Goal: Task Accomplishment & Management: Manage account settings

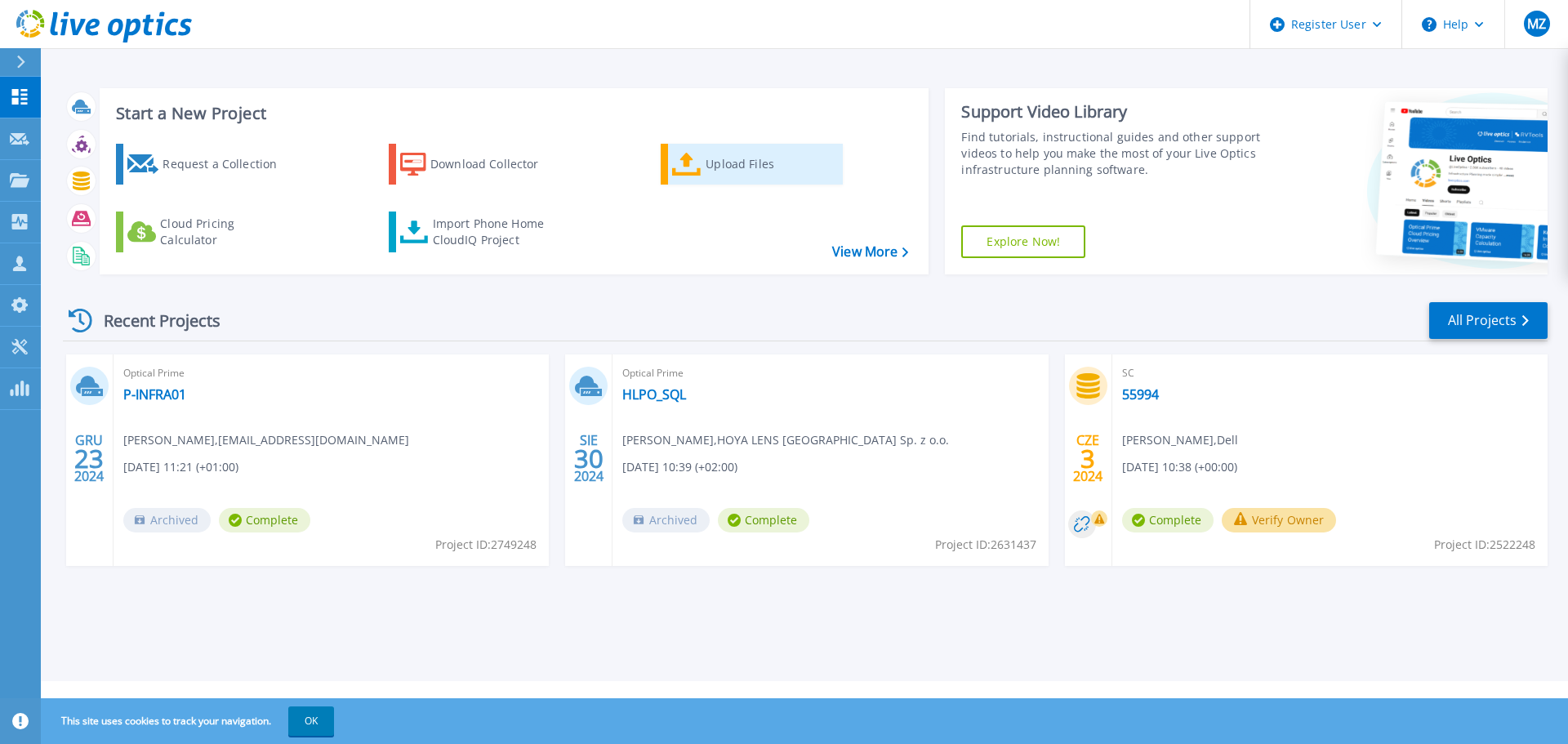
click at [823, 146] on link "Upload Files" at bounding box center [752, 164] width 182 height 41
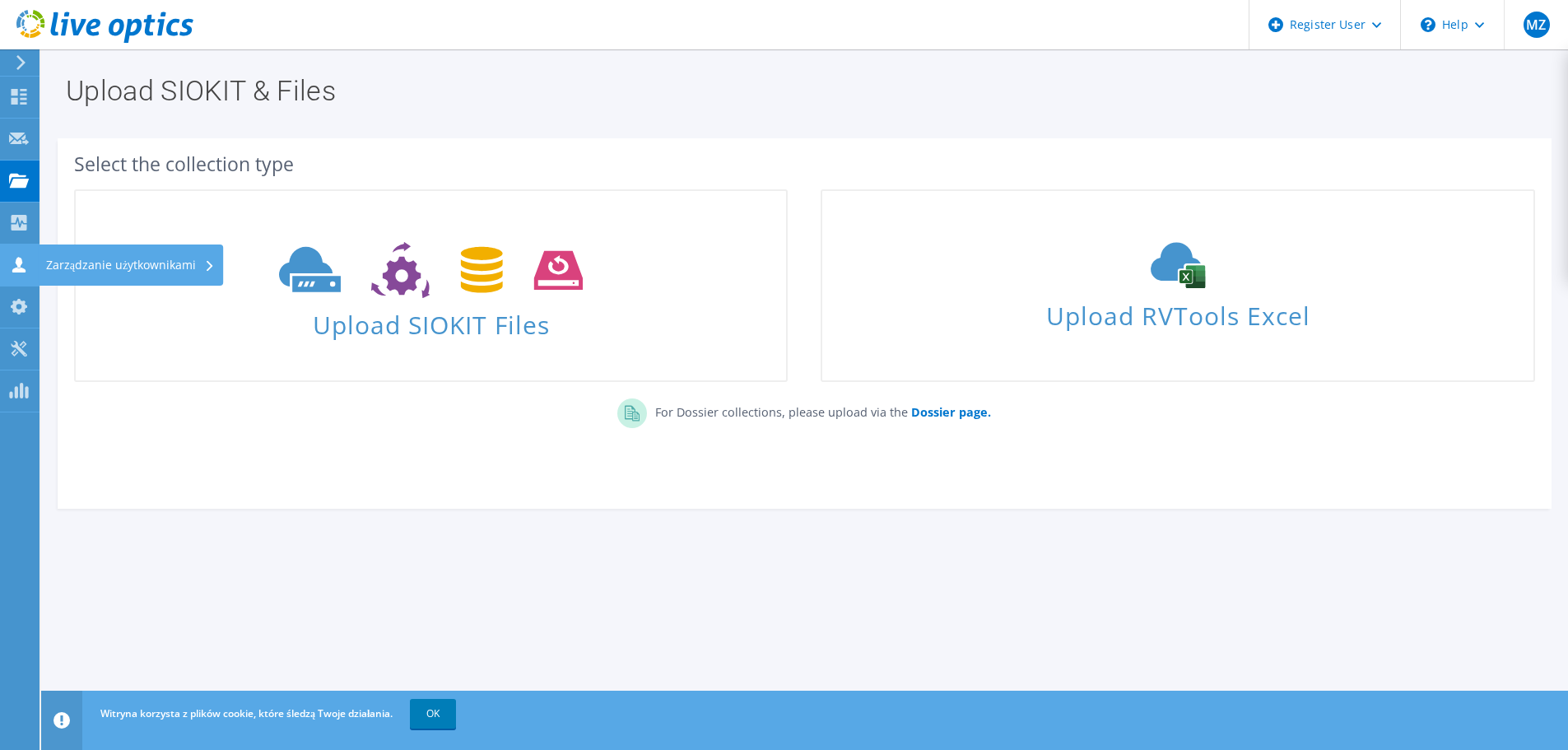
click at [65, 270] on div "Zarządzanie użytkownikami" at bounding box center [130, 265] width 185 height 41
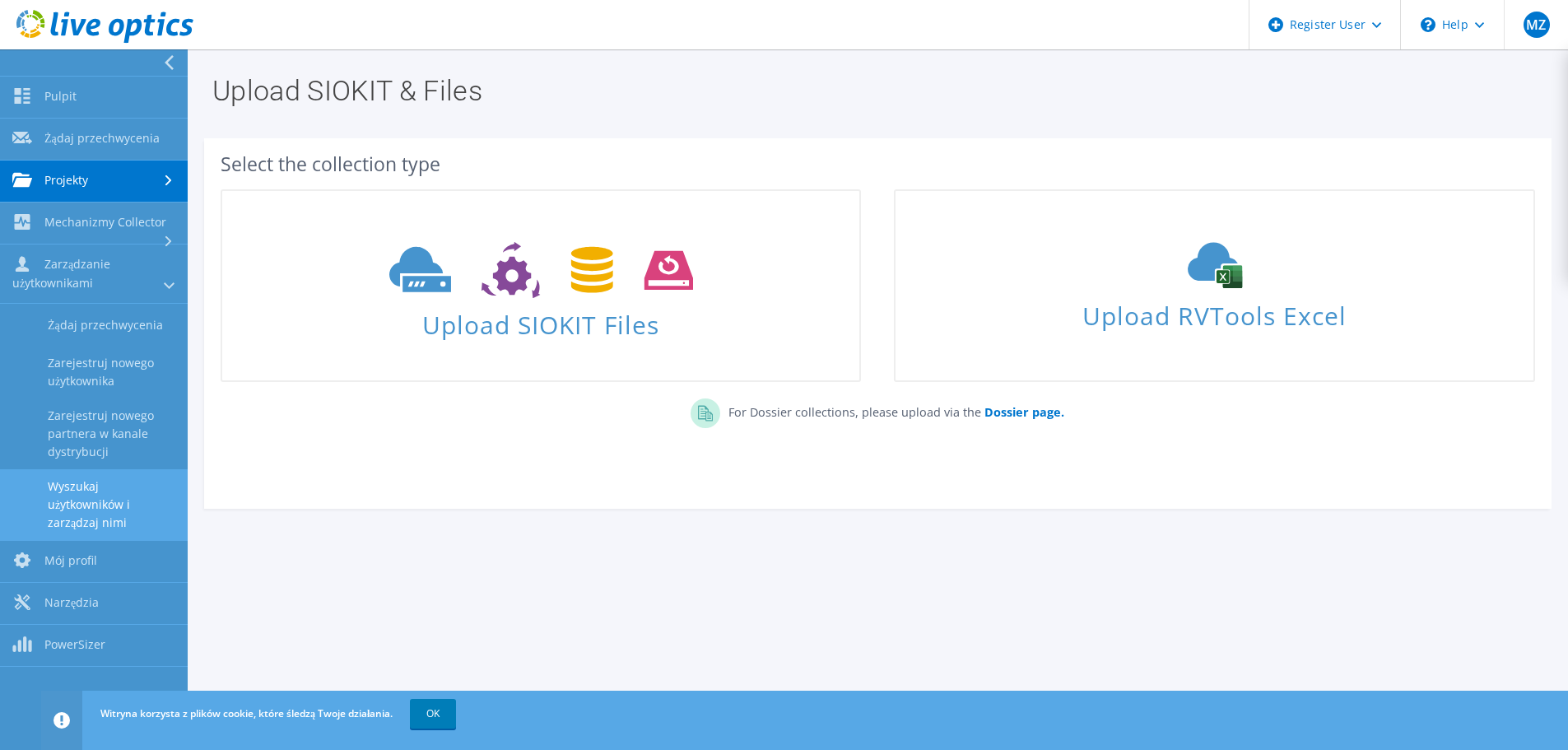
click at [90, 499] on link "Wyszukaj użytkowników i zarządzaj nimi" at bounding box center [93, 505] width 188 height 71
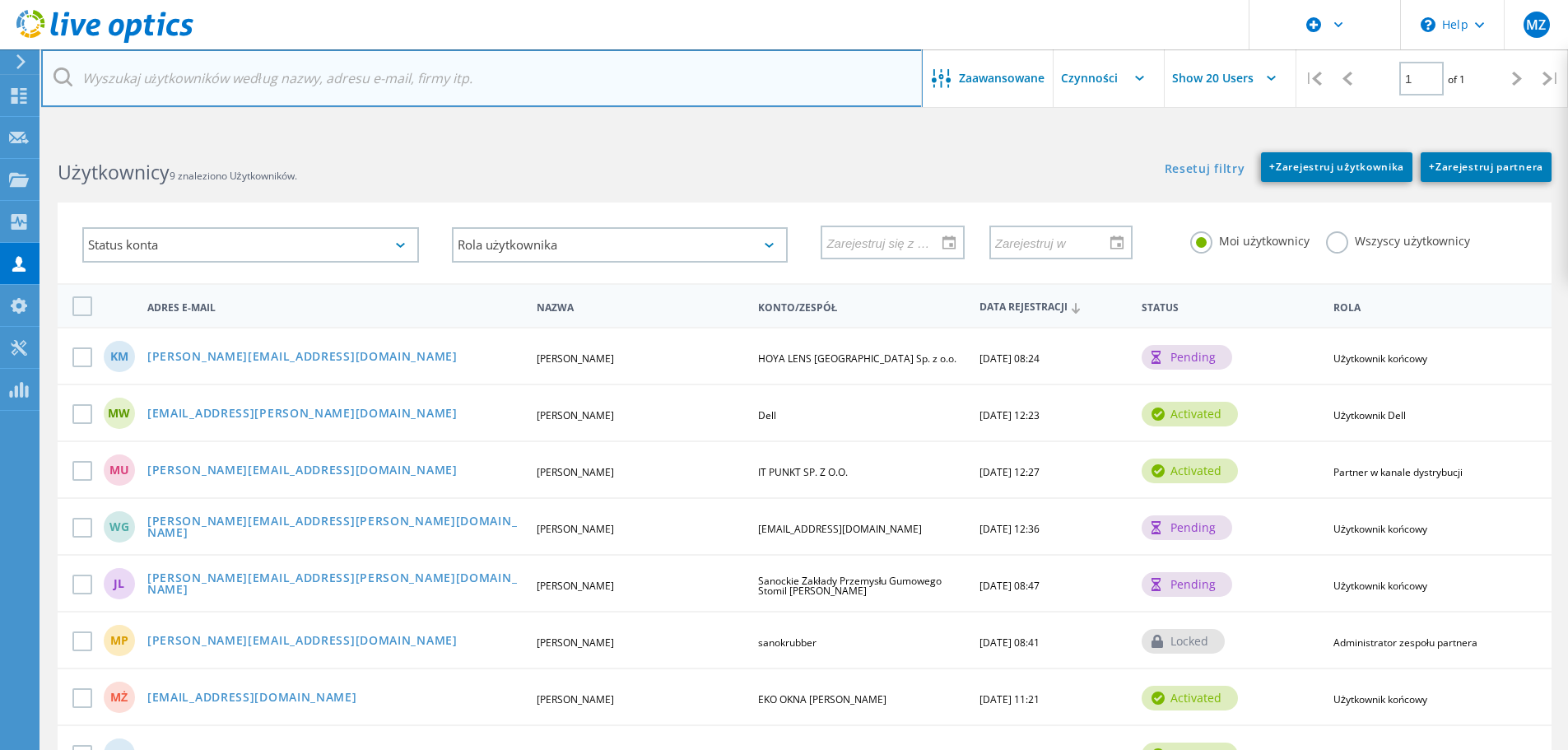
click at [179, 77] on input "text" at bounding box center [482, 78] width 882 height 58
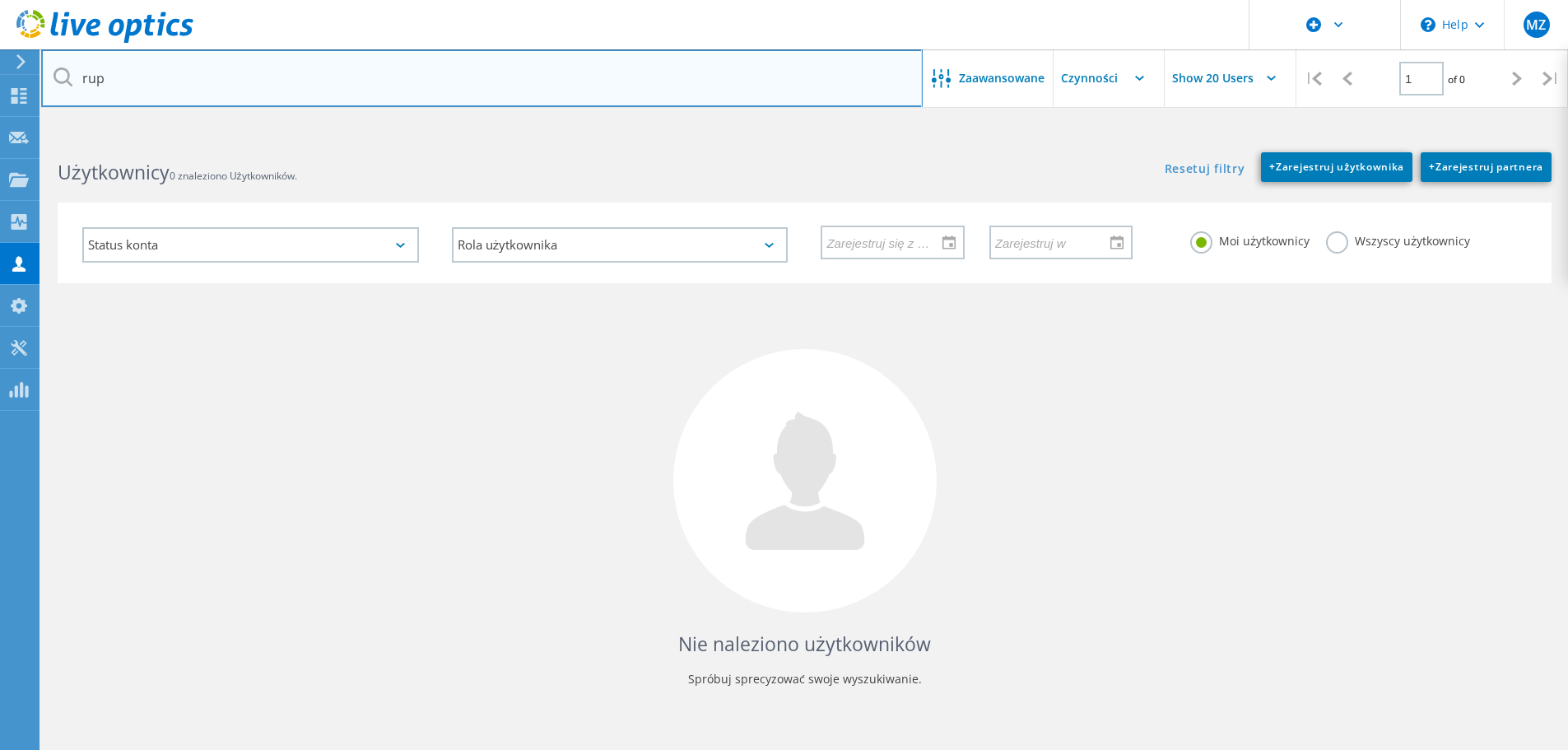
drag, startPoint x: 169, startPoint y: 82, endPoint x: 26, endPoint y: 74, distance: 143.2
click at [26, 136] on div "\n Help Explore Helpful Articles Contact Support MZ Użytkownik Dell Michal Zato…" at bounding box center [784, 474] width 1568 height 676
type input "r"
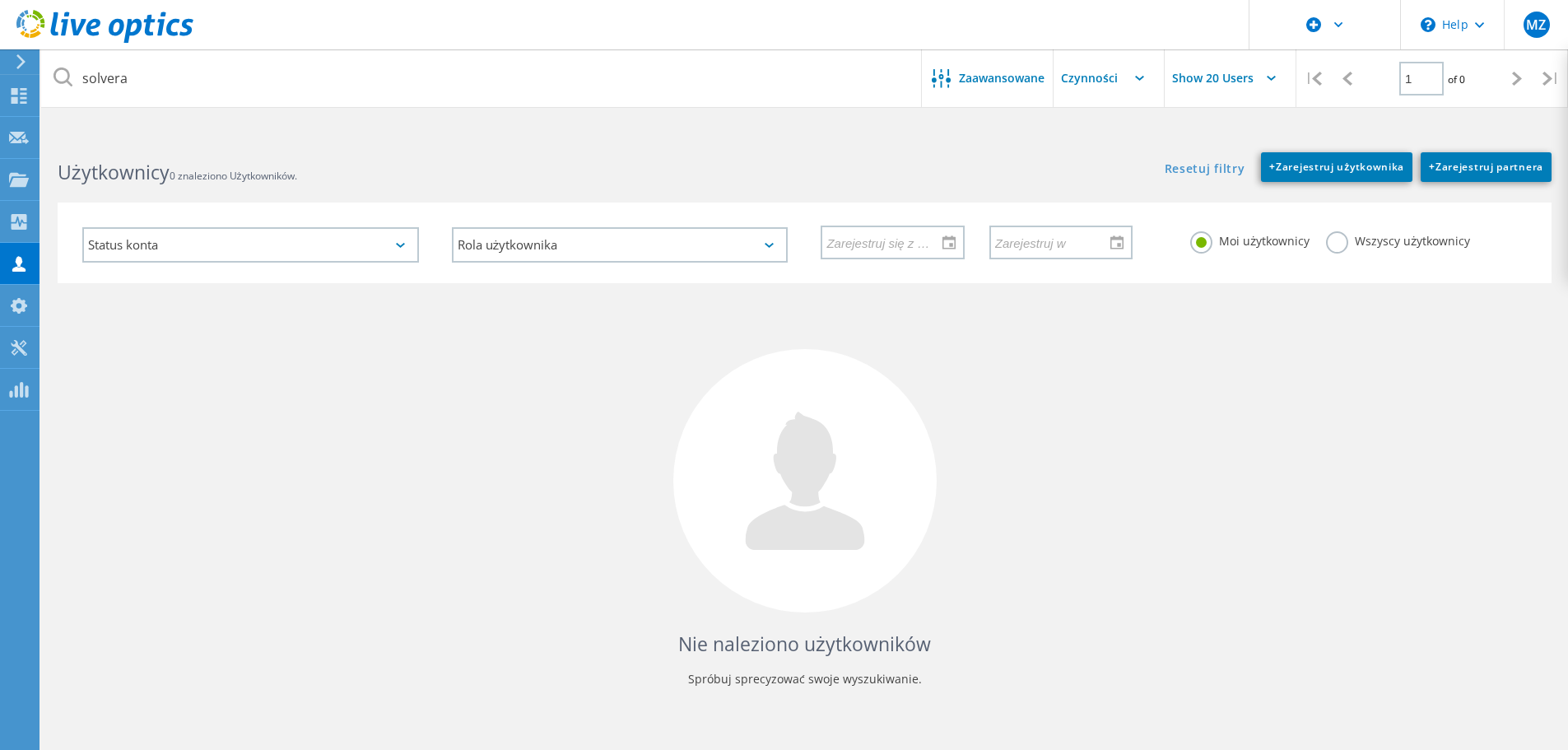
click at [1331, 242] on label "Wszyscy użytkownicy" at bounding box center [1399, 239] width 144 height 15
click at [0, 0] on input "Wszyscy użytkownicy" at bounding box center [0, 0] width 0 height 0
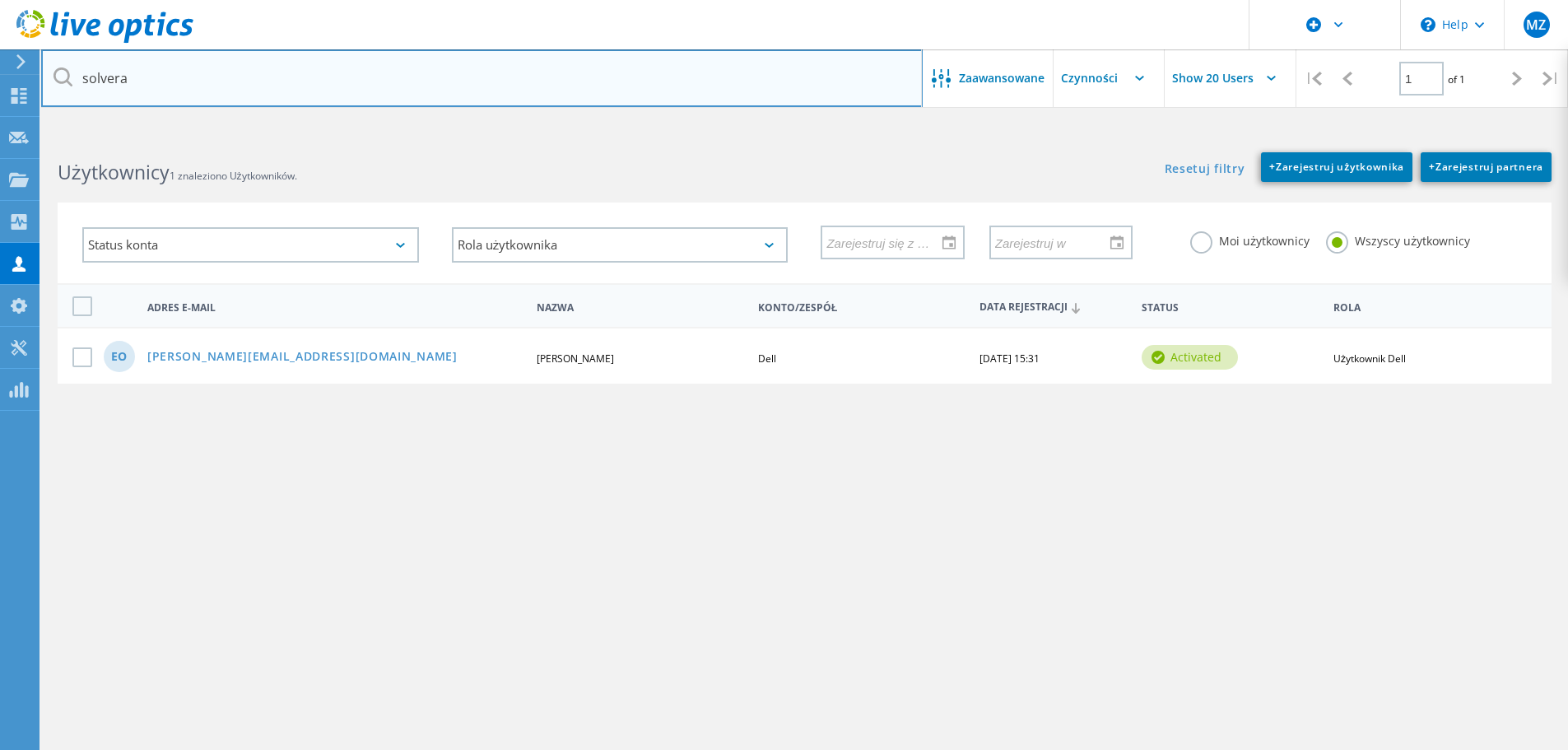
drag, startPoint x: 148, startPoint y: 86, endPoint x: 69, endPoint y: 71, distance: 80.4
click at [70, 71] on div "solvera" at bounding box center [481, 78] width 881 height 58
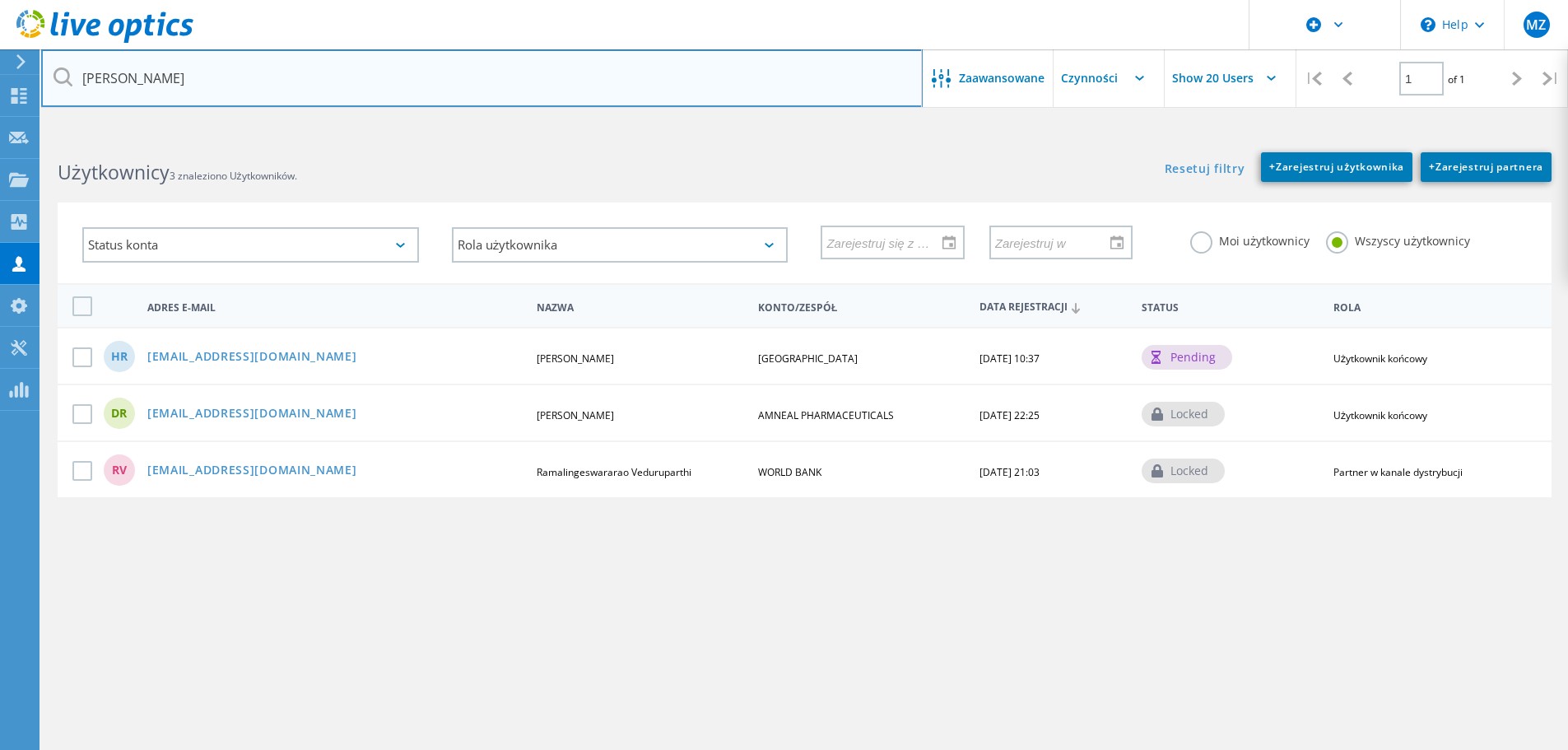
click at [139, 71] on input "rupar" at bounding box center [482, 78] width 882 height 58
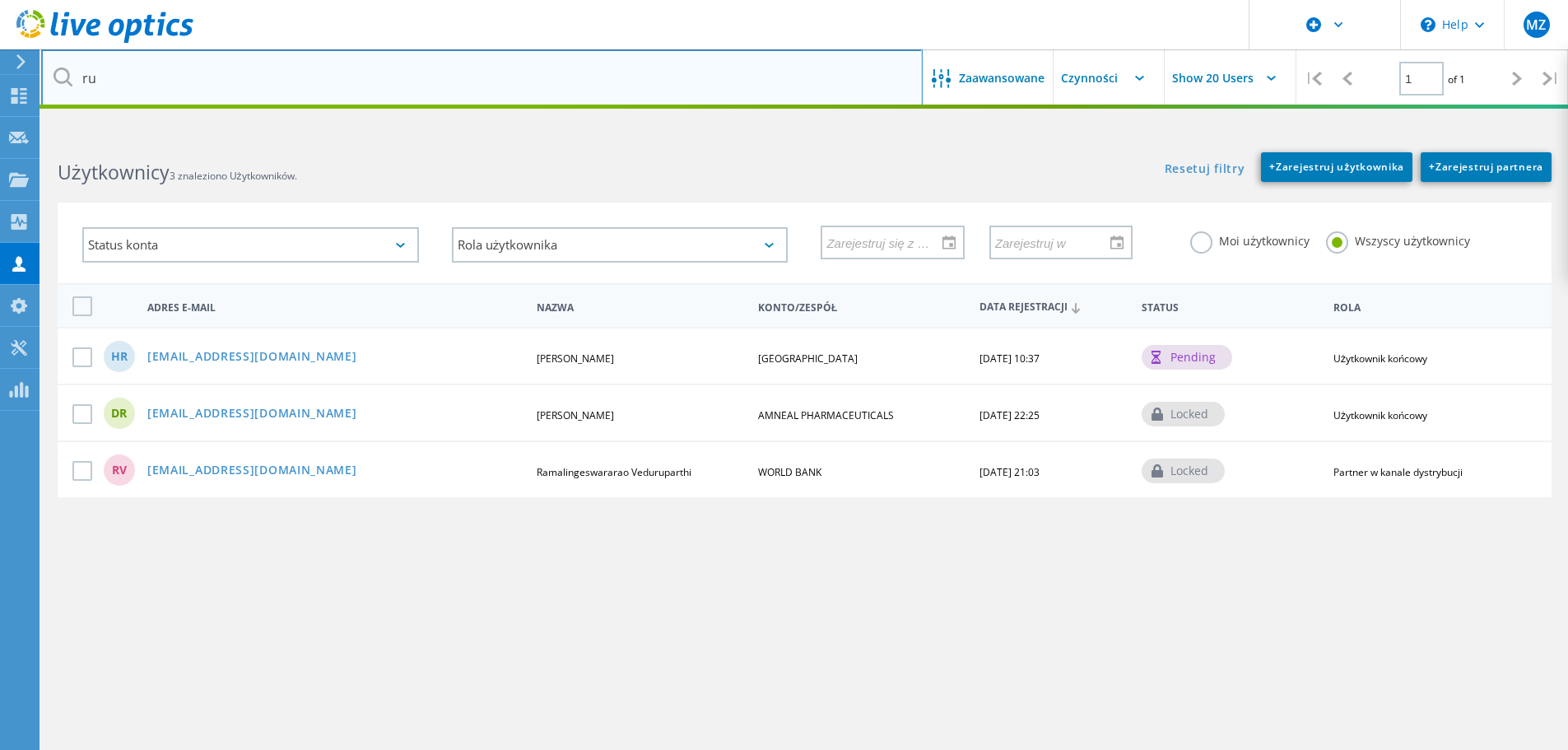
type input "r"
type input "mateusz.rupar@solvera.pl"
click at [341, 64] on input "mateusz.rupar@solvera.pl" at bounding box center [482, 78] width 882 height 58
click at [341, 70] on input "mateusz.rupar@solvera.pl" at bounding box center [482, 78] width 882 height 58
click at [378, 75] on input "mateusz.rupar@solvera.pl" at bounding box center [482, 78] width 882 height 58
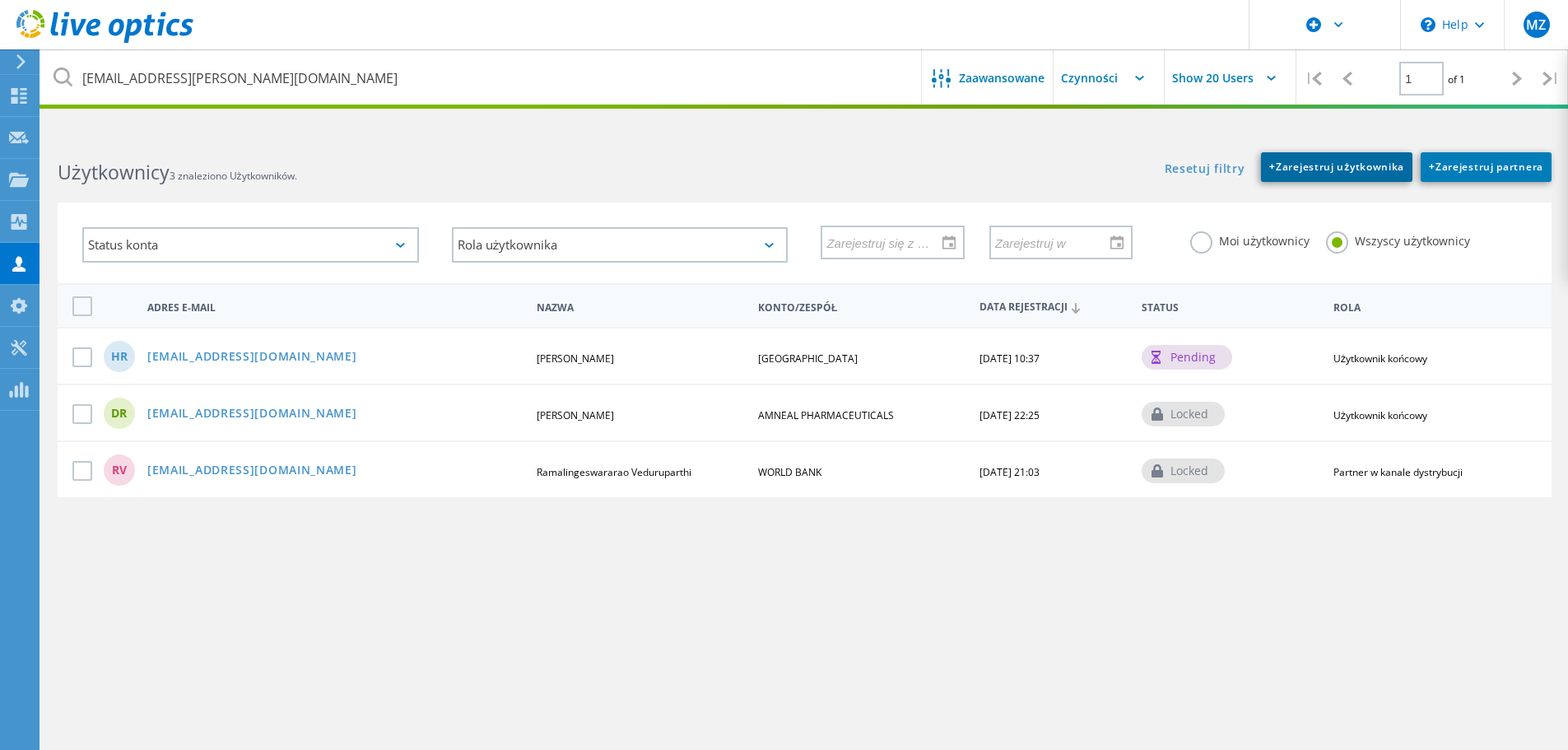
click at [1328, 164] on span "+ Zarejestruj użytkownika" at bounding box center [1337, 167] width 135 height 14
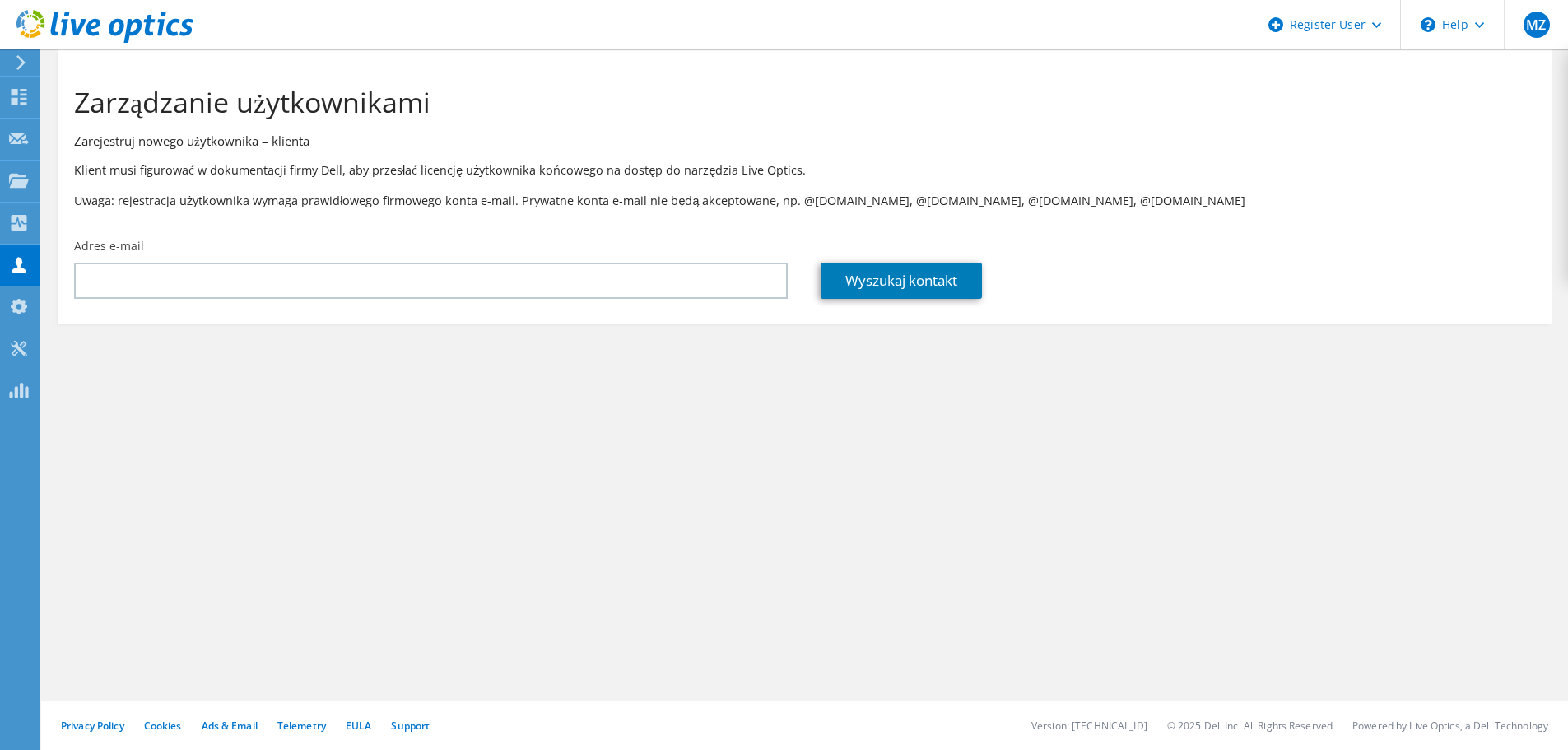
click at [72, 69] on div "Zarządzanie użytkownikami Zarejestruj nowego użytkownika – klienta Klient musi …" at bounding box center [805, 143] width 1494 height 172
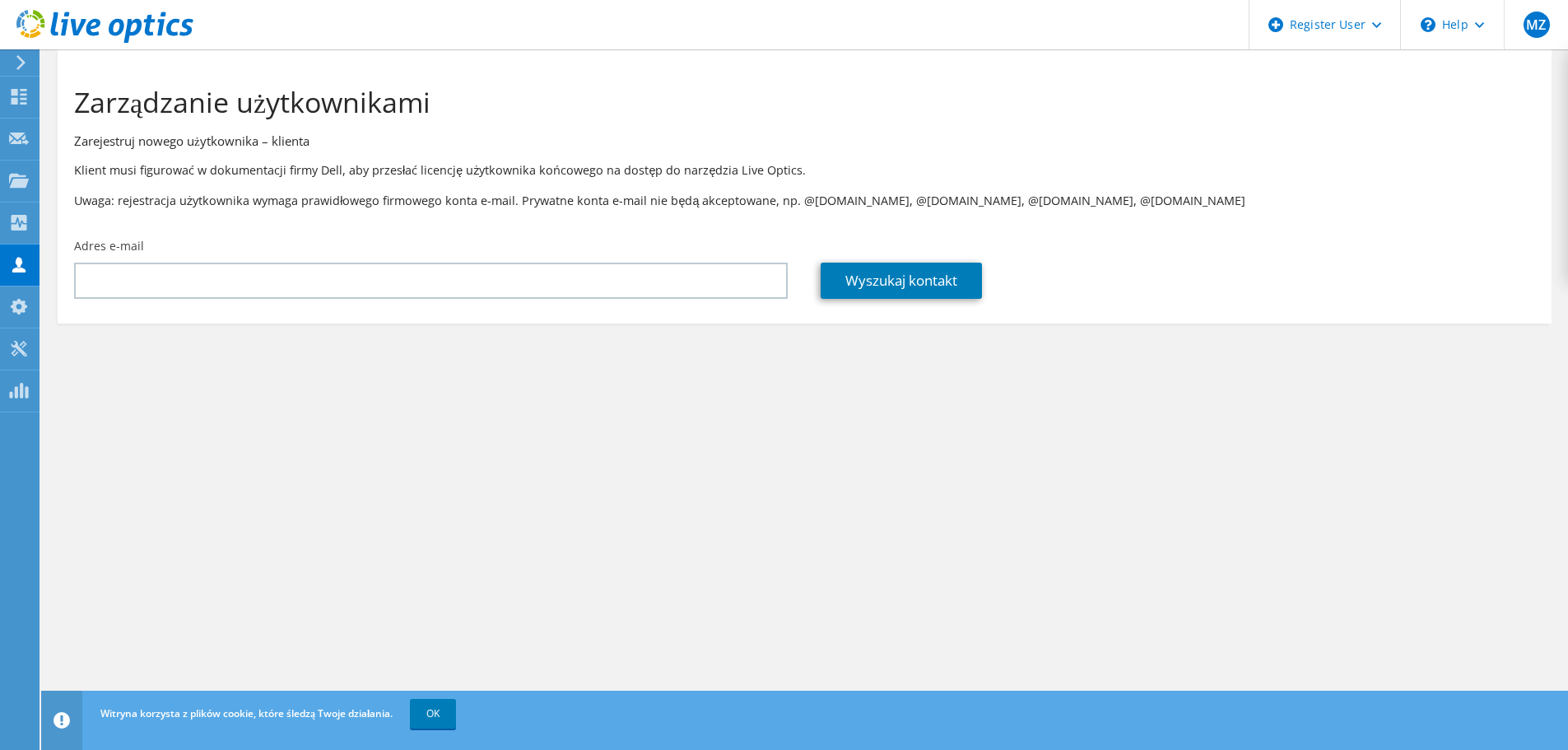
click at [441, 142] on h3 "Zarejestruj nowego użytkownika – klienta" at bounding box center [805, 141] width 1461 height 18
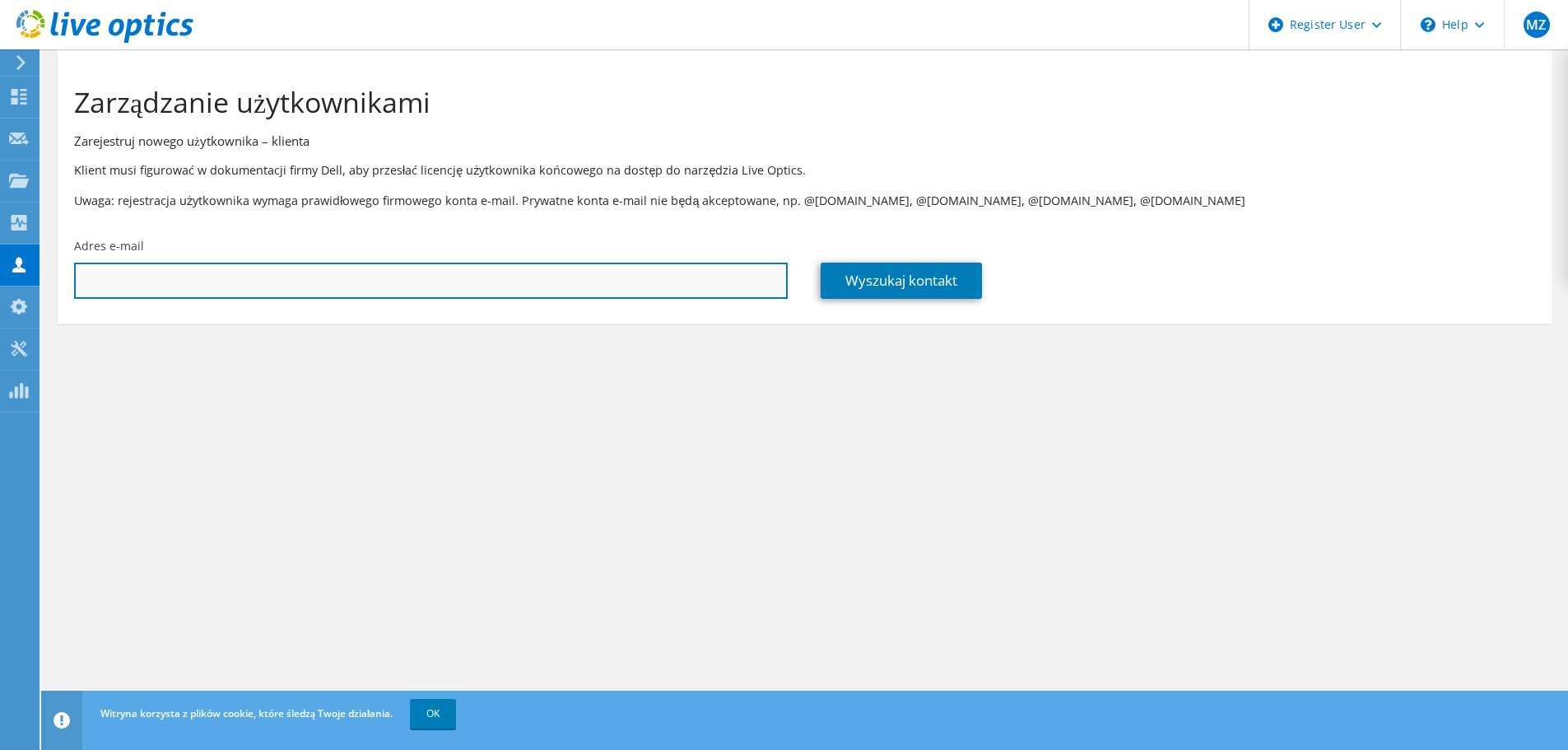
click at [625, 277] on input "text" at bounding box center [431, 281] width 714 height 37
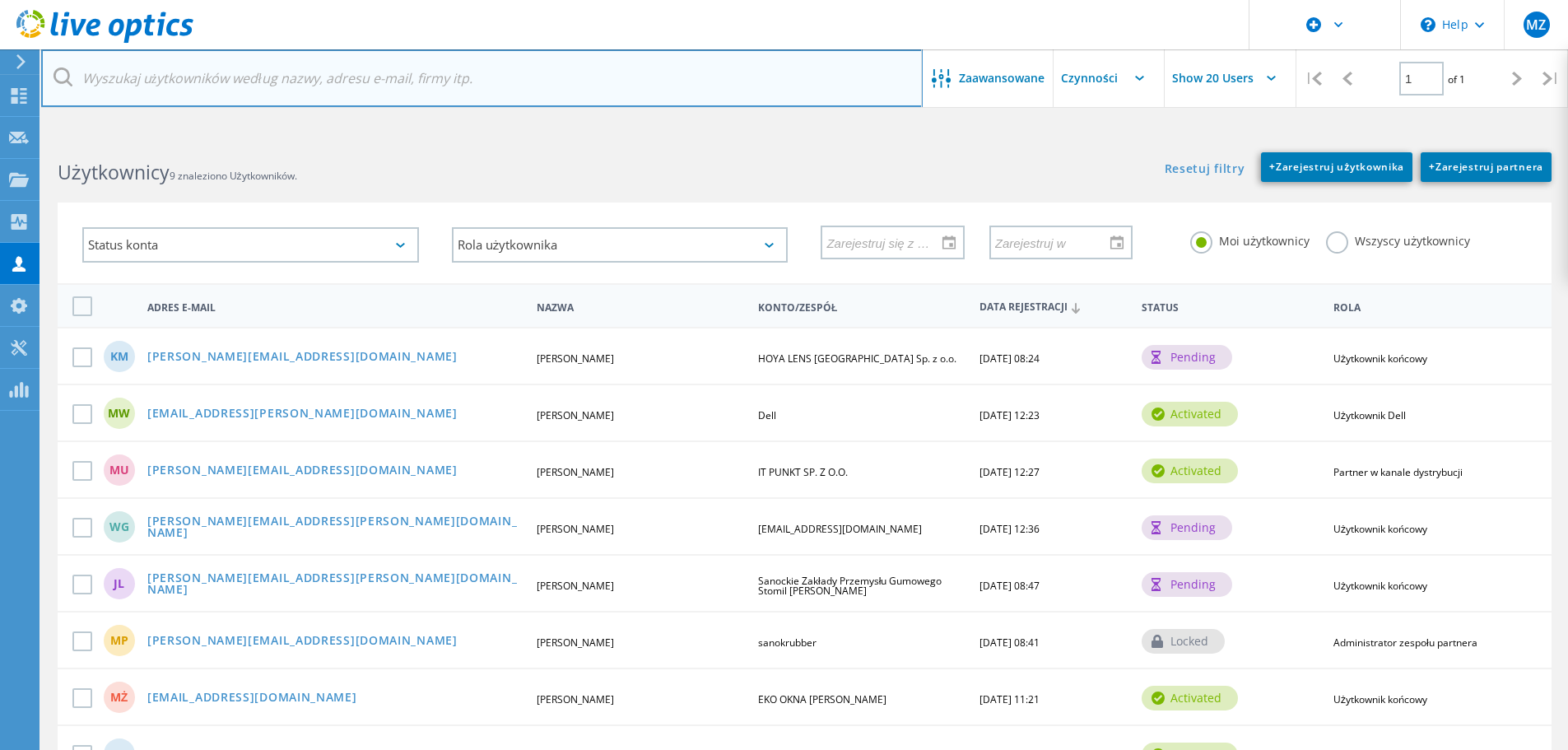
click at [333, 72] on input "text" at bounding box center [482, 78] width 882 height 58
click at [272, 80] on input "text" at bounding box center [482, 78] width 882 height 58
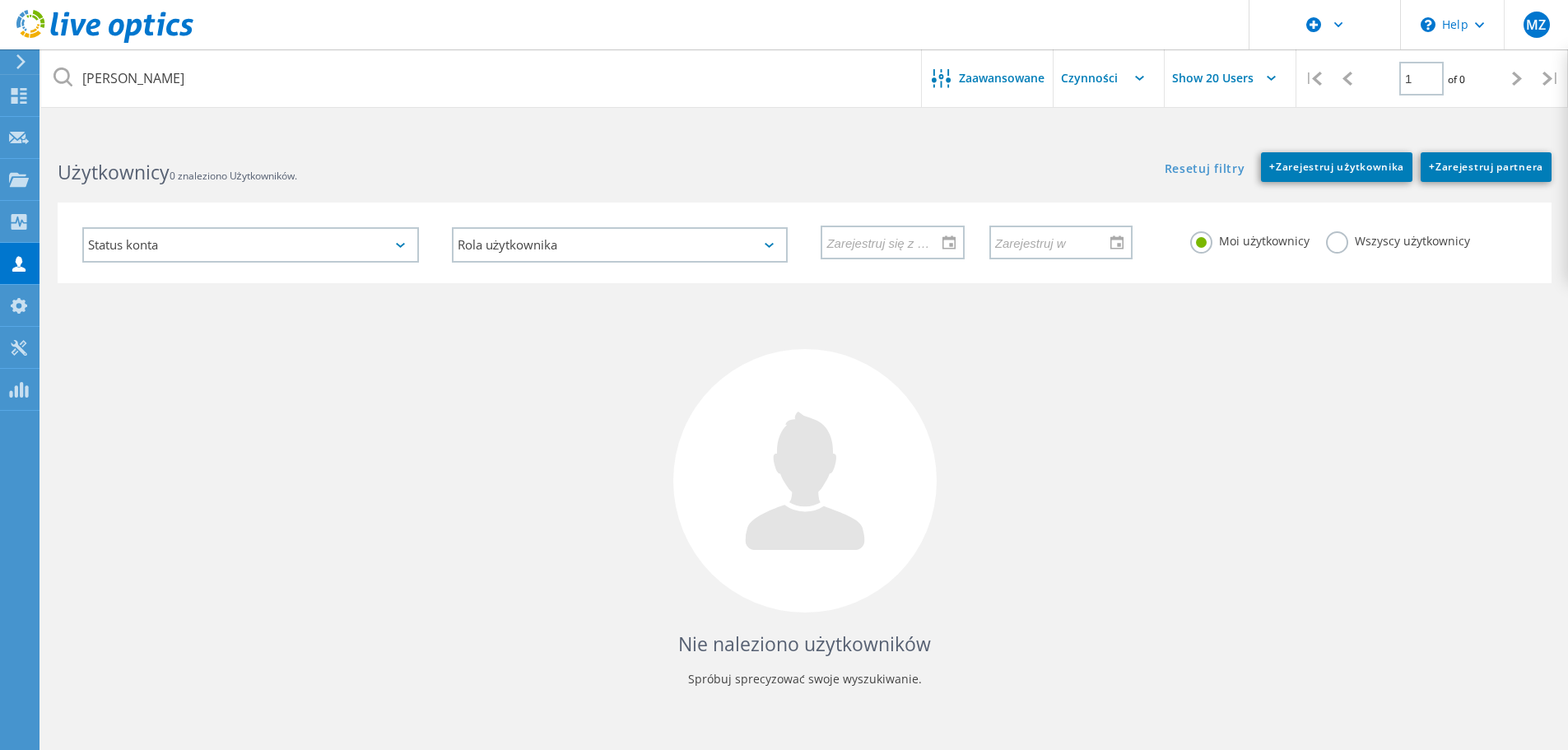
click at [1339, 244] on label "Wszyscy użytkownicy" at bounding box center [1399, 239] width 144 height 15
click at [0, 0] on input "Wszyscy użytkownicy" at bounding box center [0, 0] width 0 height 0
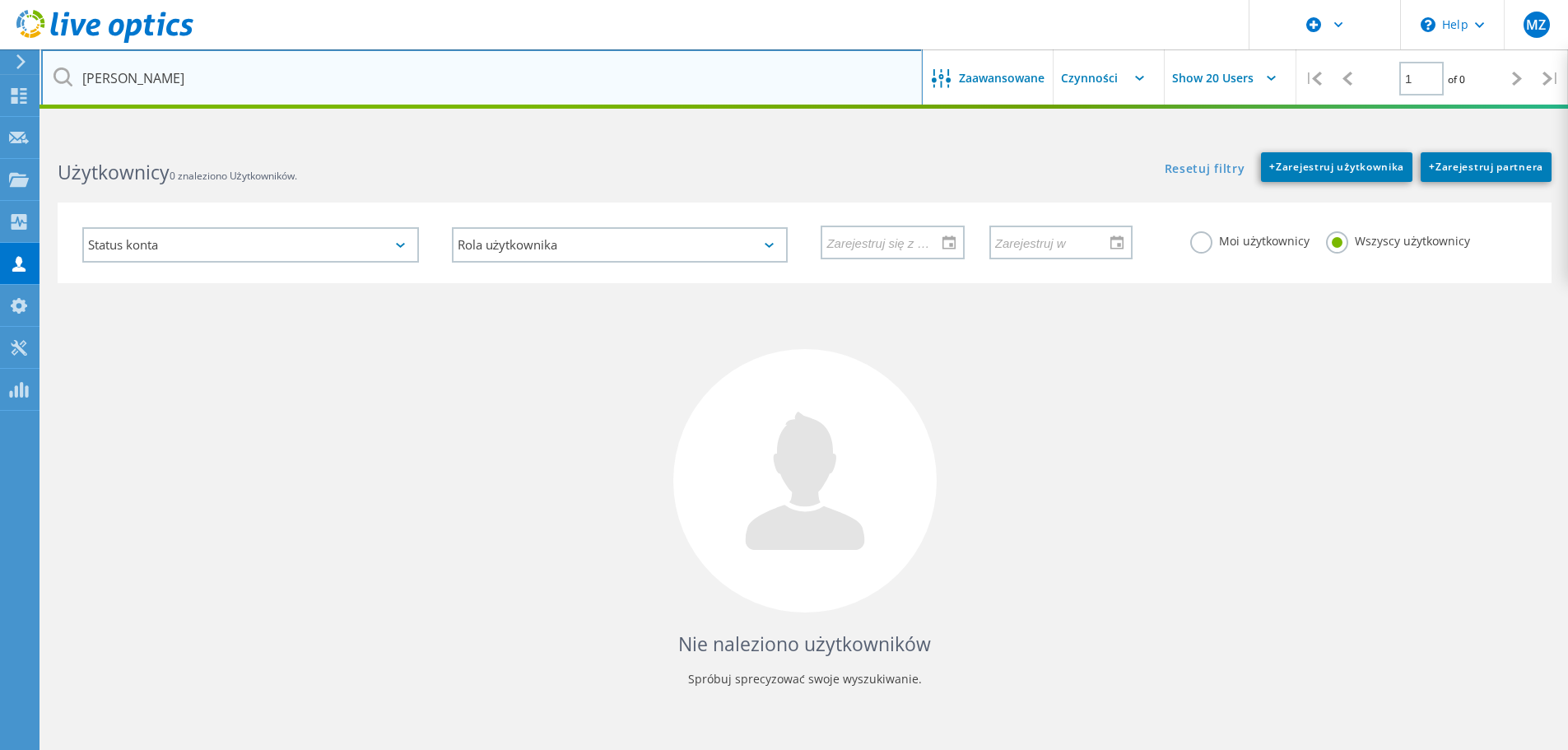
click at [265, 70] on input "rupar" at bounding box center [482, 78] width 882 height 58
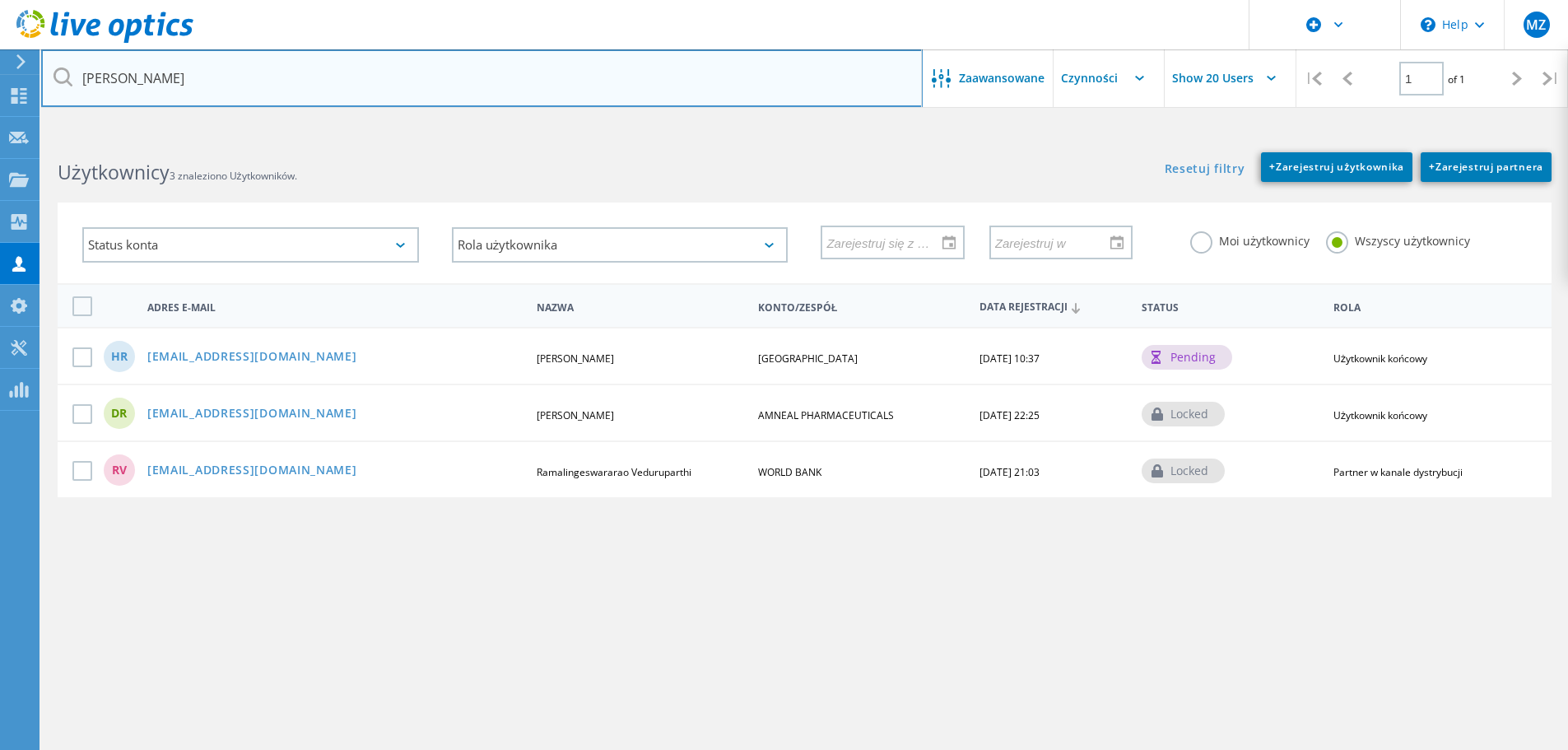
drag, startPoint x: 147, startPoint y: 74, endPoint x: 87, endPoint y: 71, distance: 60.1
click at [87, 71] on input "rupar" at bounding box center [482, 78] width 882 height 58
type input "r"
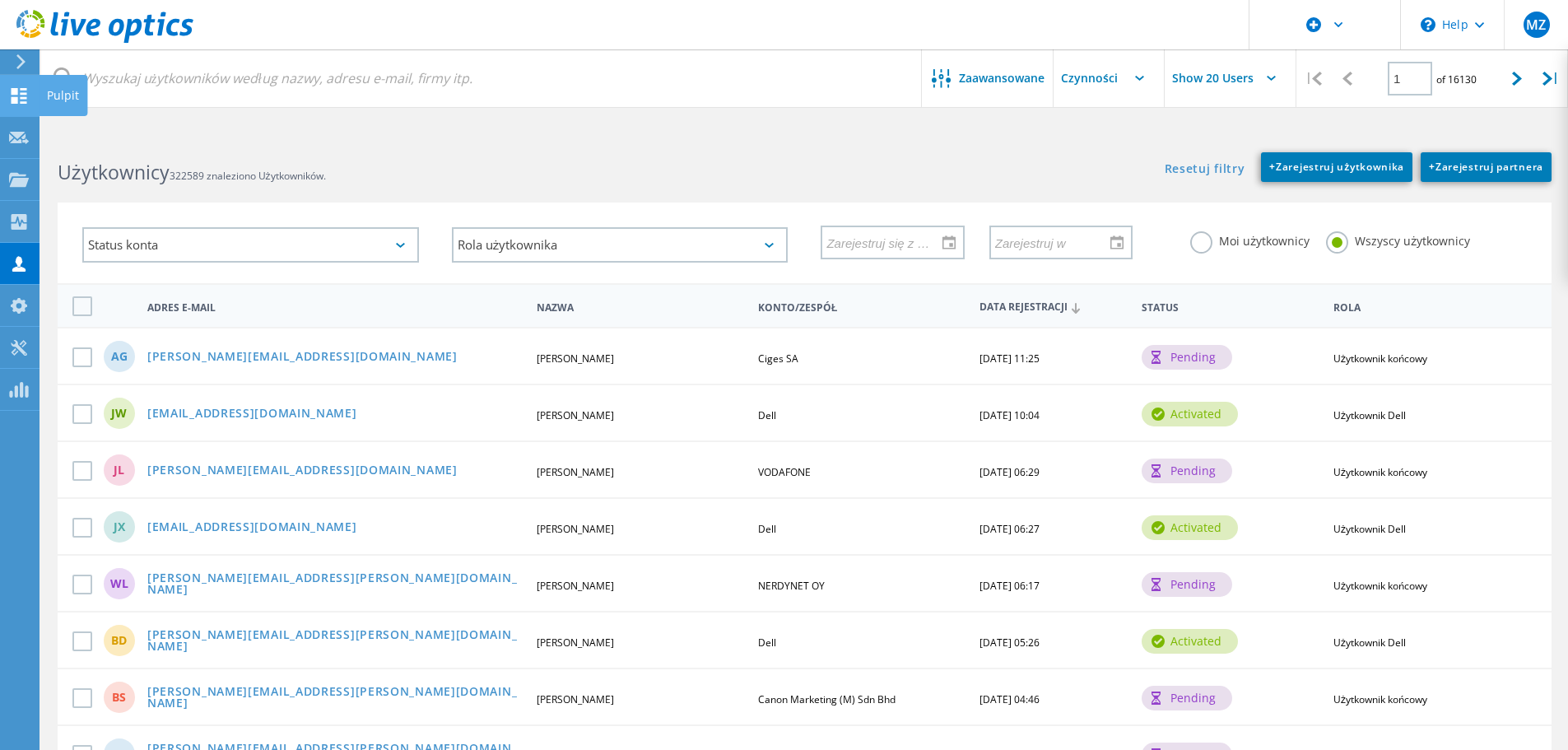
click at [23, 100] on icon at bounding box center [18, 96] width 20 height 15
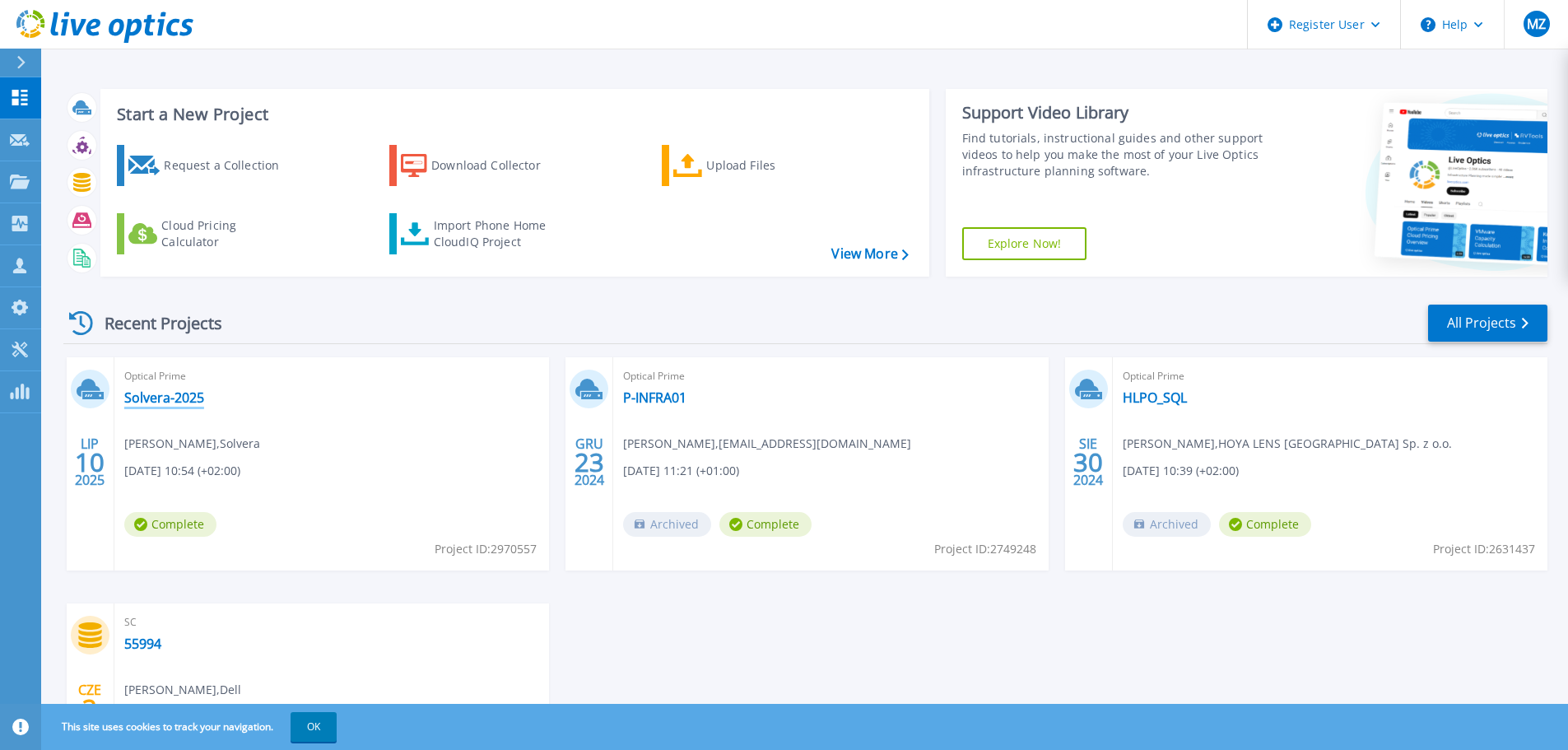
click at [145, 402] on link "Solvera-2025" at bounding box center [164, 398] width 80 height 16
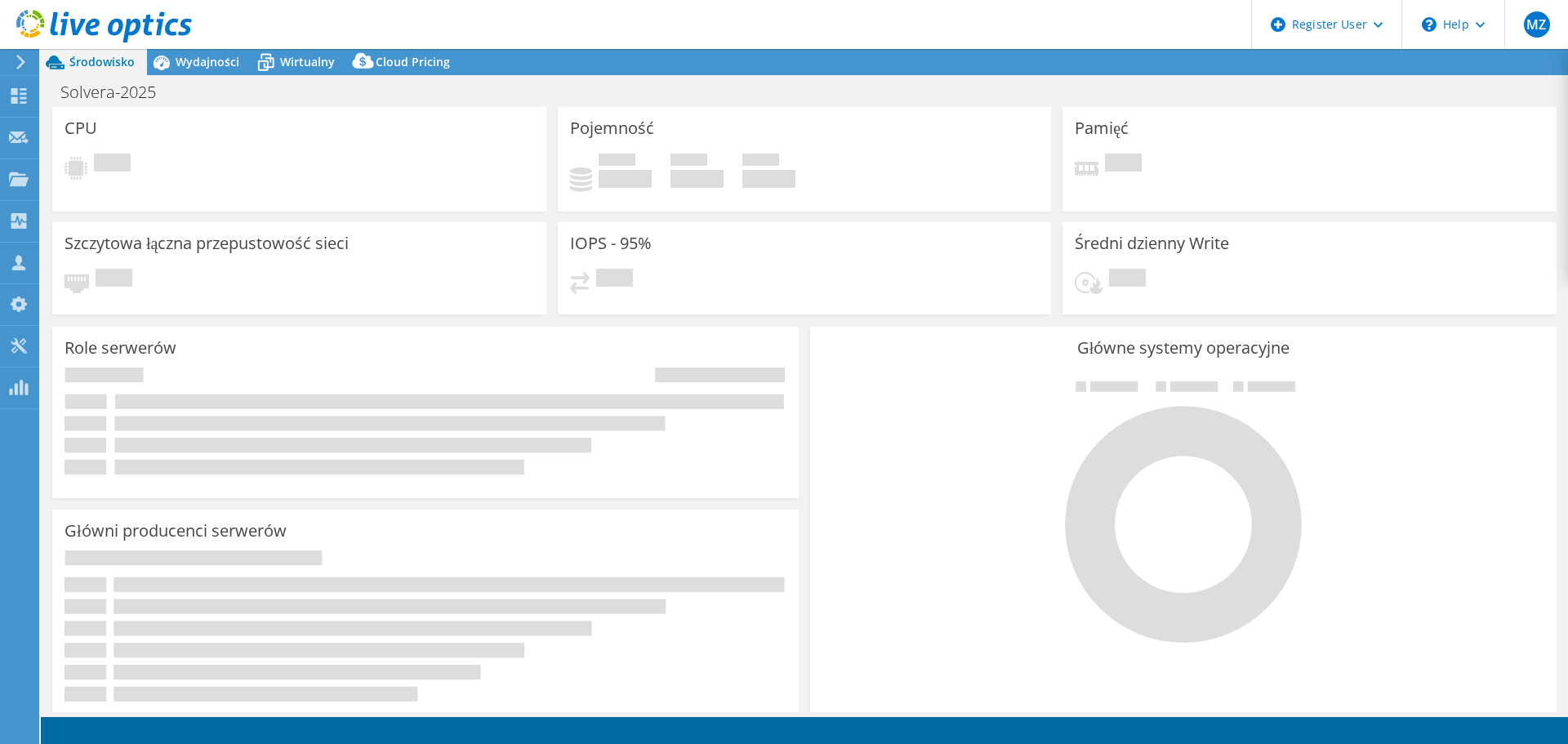
select select "EUFrankfurt"
select select "USD"
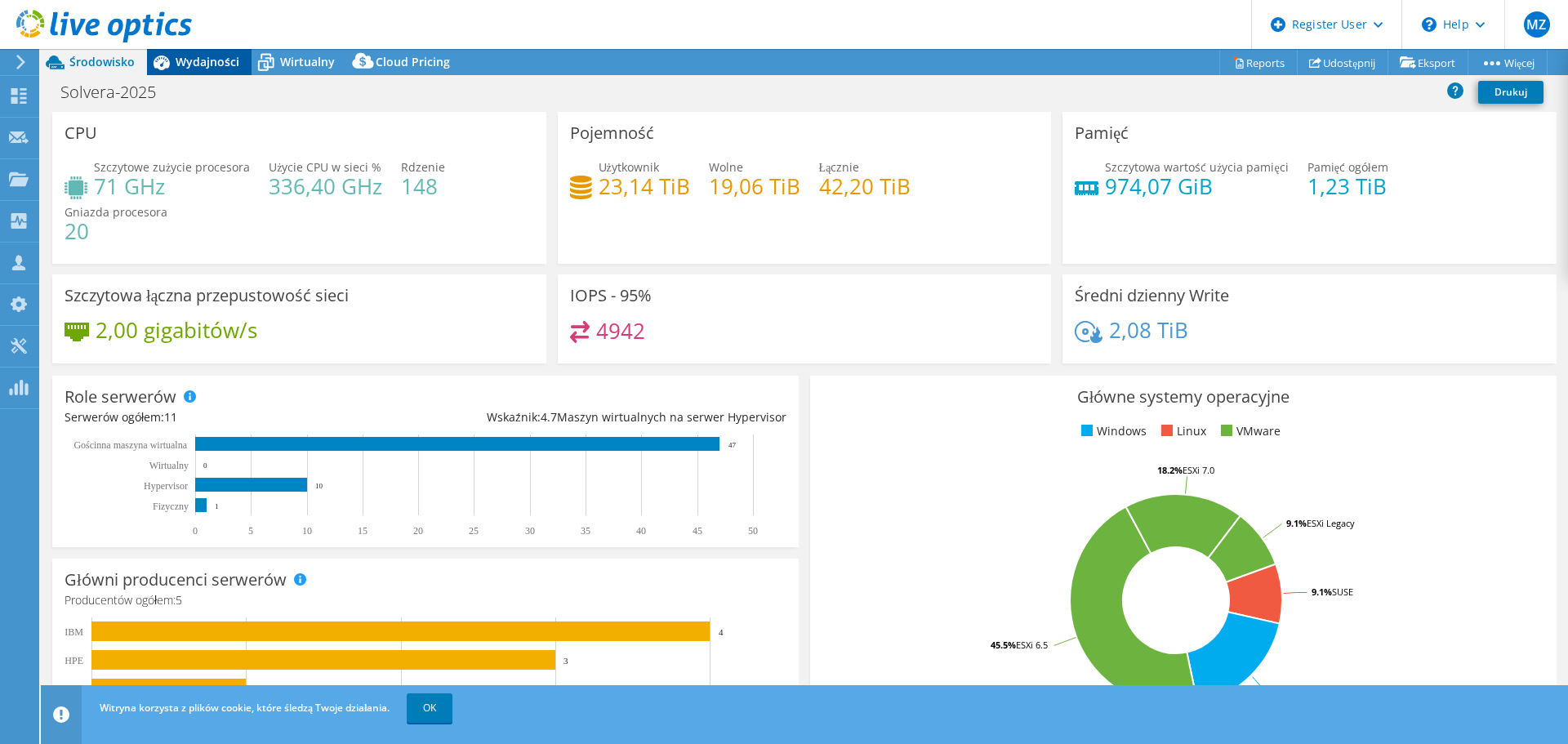
click at [212, 53] on div "Wydajności" at bounding box center [199, 61] width 104 height 26
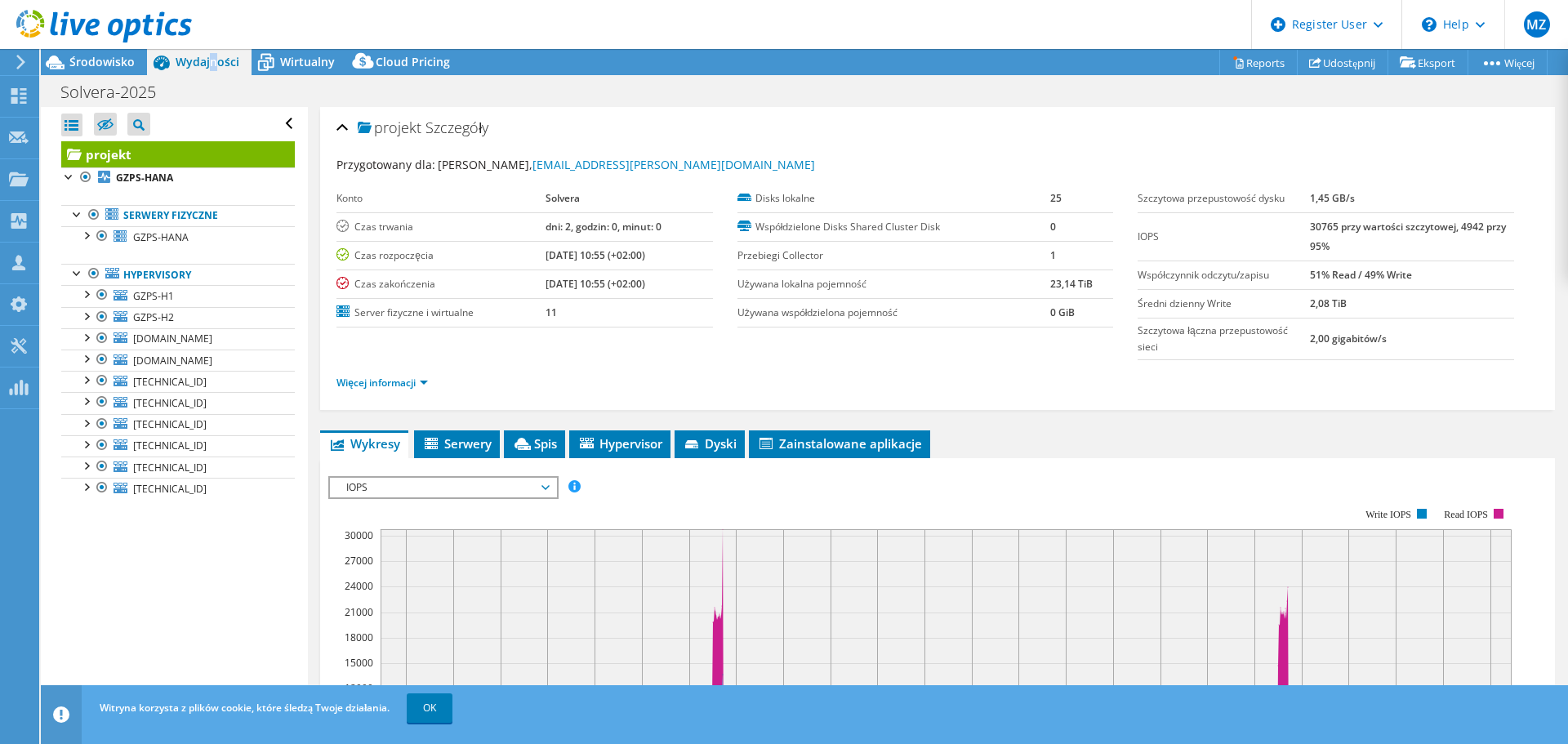
scroll to position [327, 0]
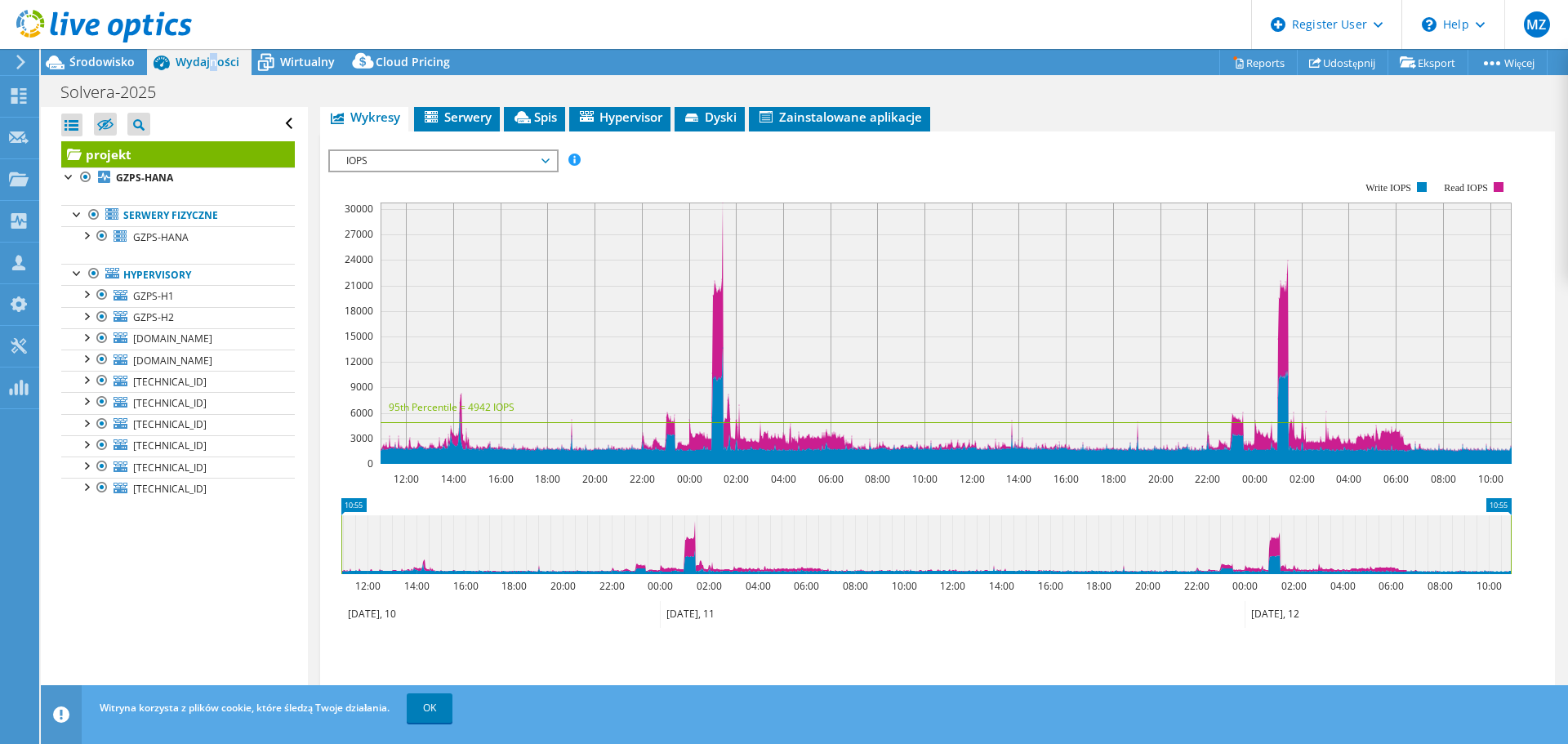
click at [454, 156] on span "IOPS" at bounding box center [443, 160] width 210 height 20
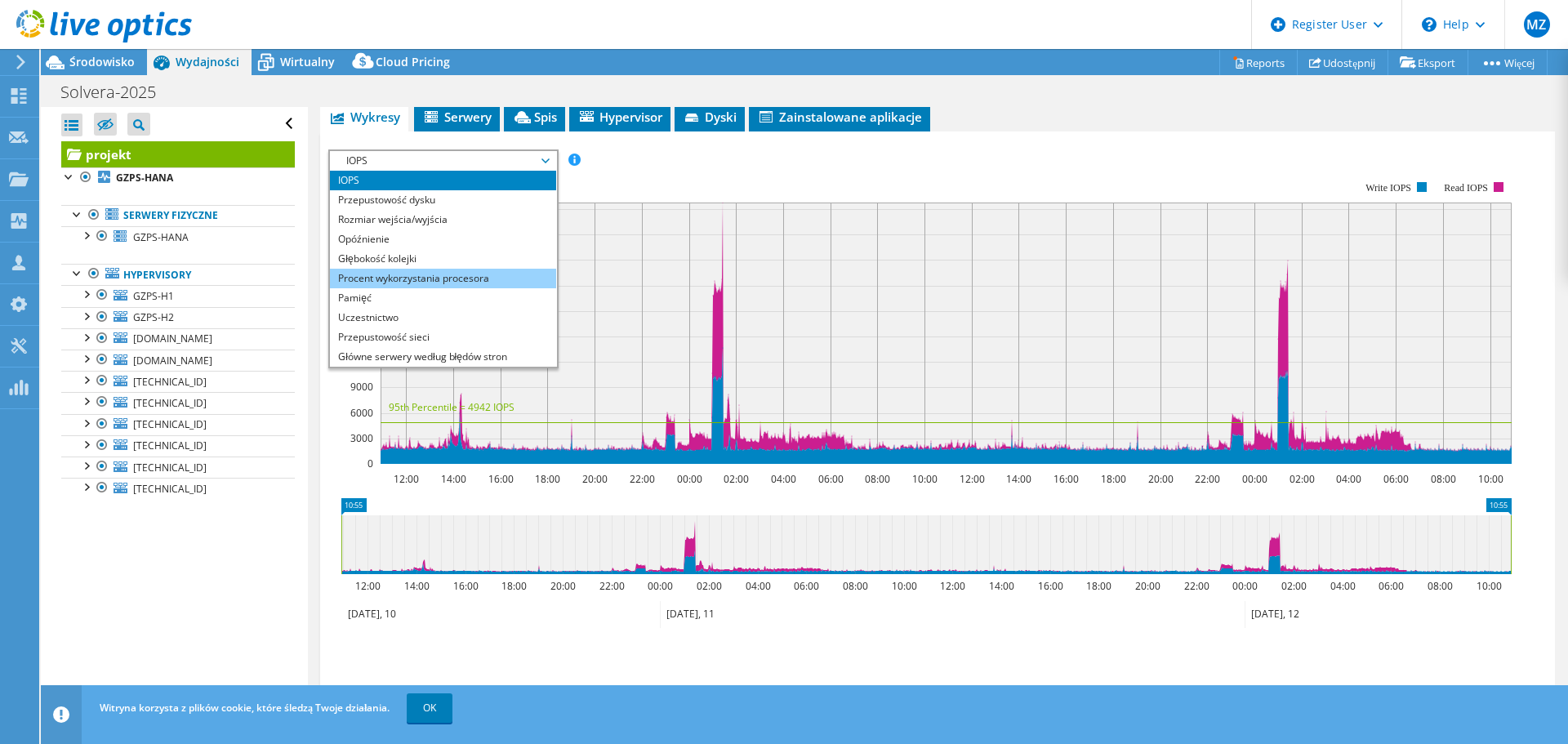
click at [413, 279] on li "Procent wykorzystania procesora" at bounding box center [443, 278] width 226 height 20
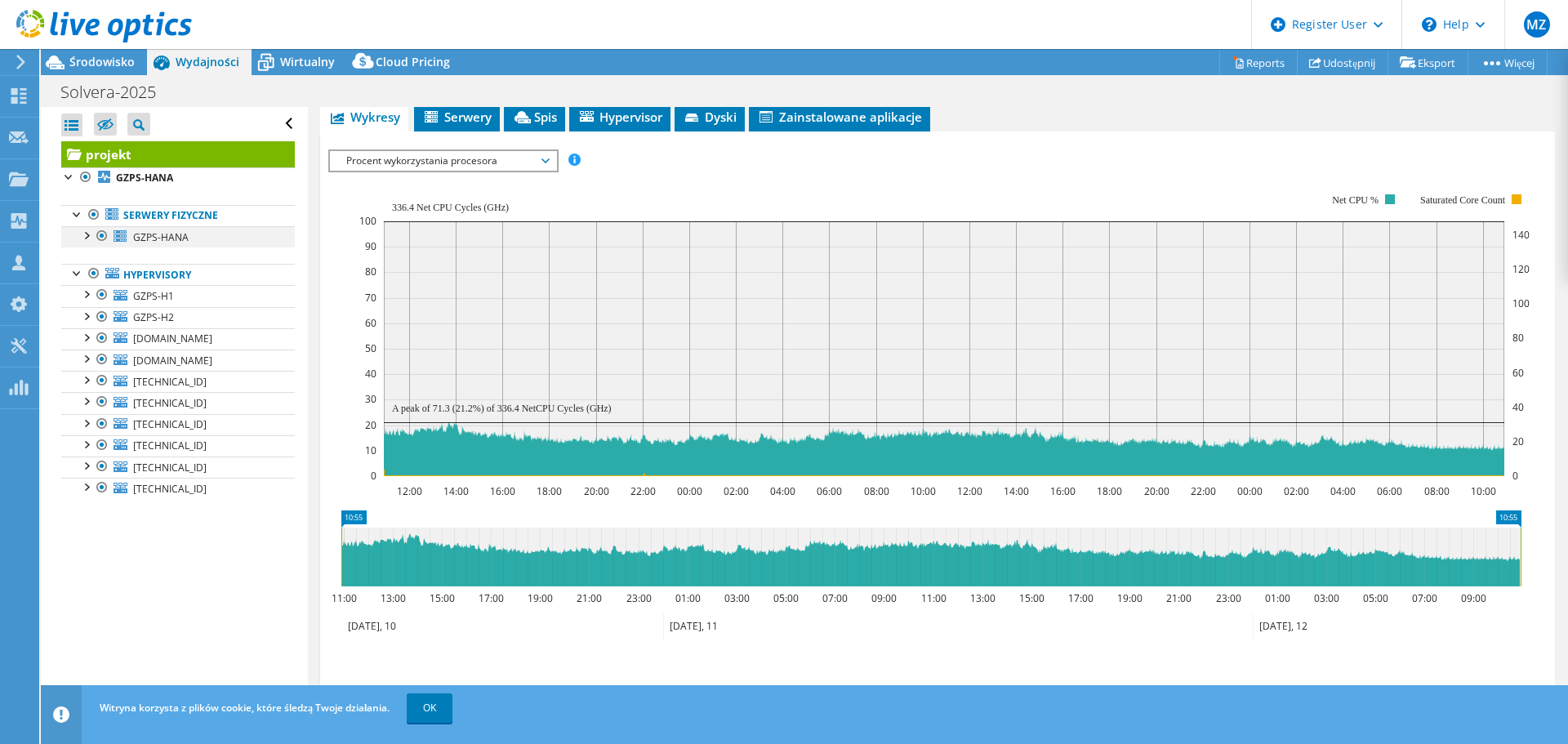
click at [83, 234] on div at bounding box center [85, 234] width 16 height 16
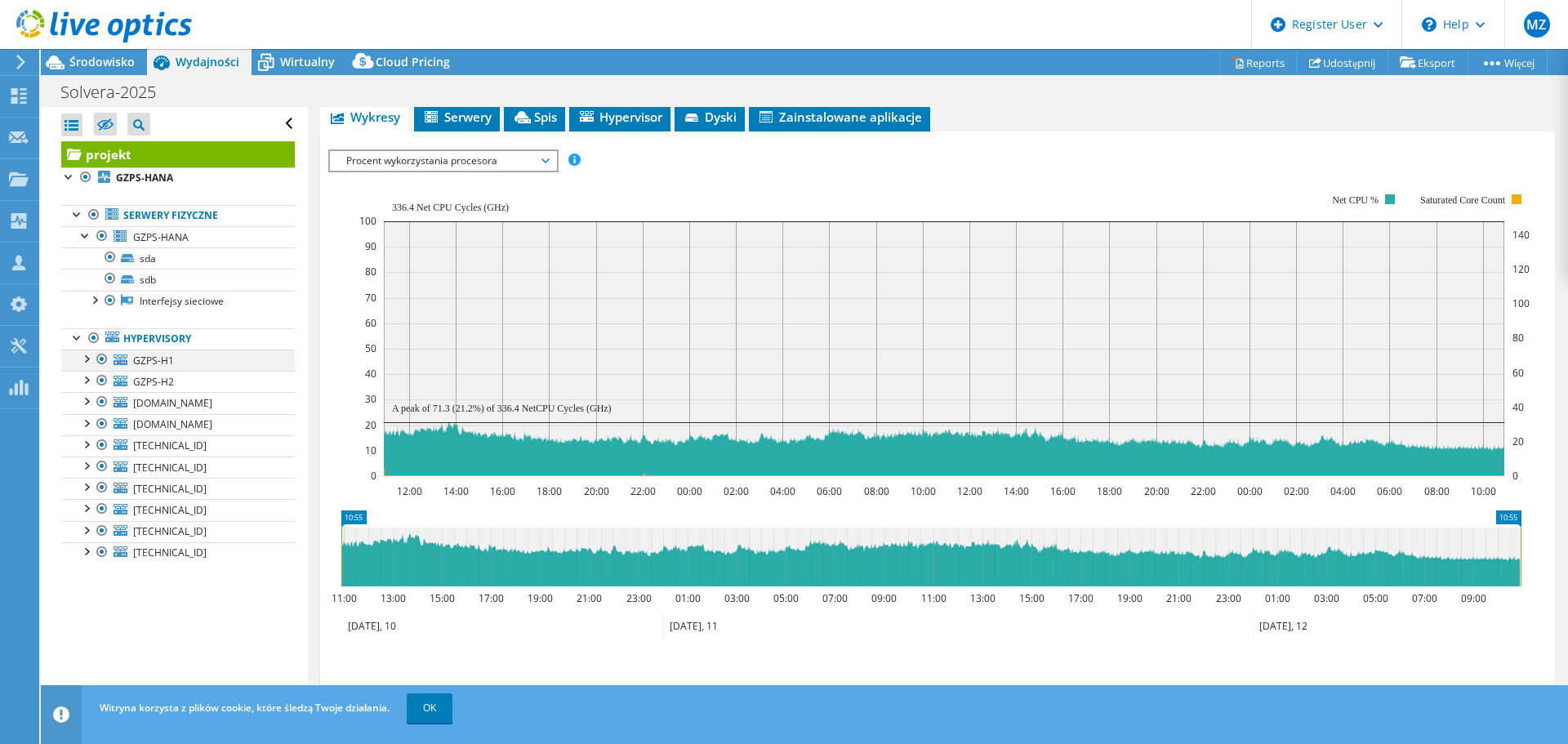
click at [88, 362] on div at bounding box center [85, 357] width 16 height 16
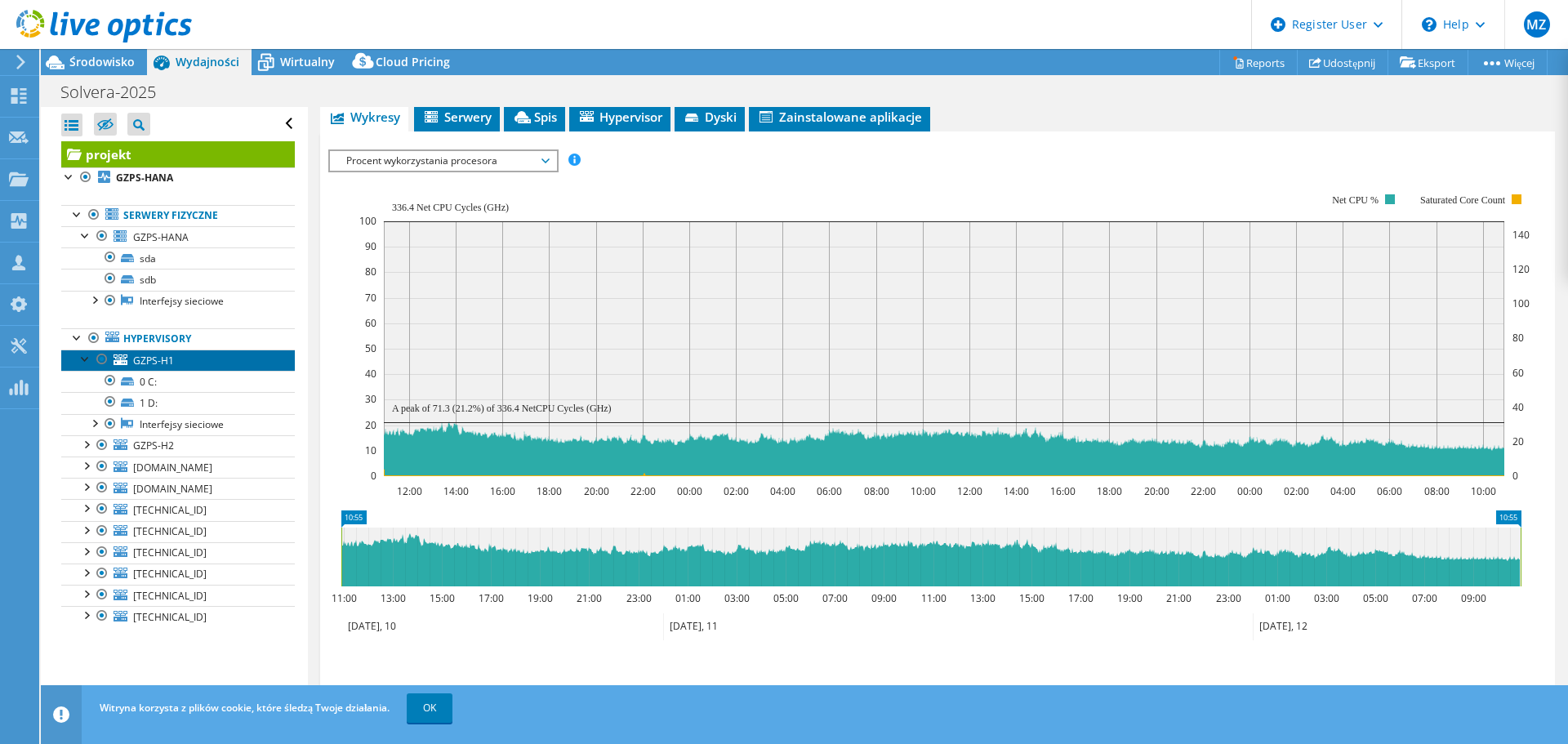
click at [146, 364] on span "GZPS-H1" at bounding box center [153, 360] width 41 height 14
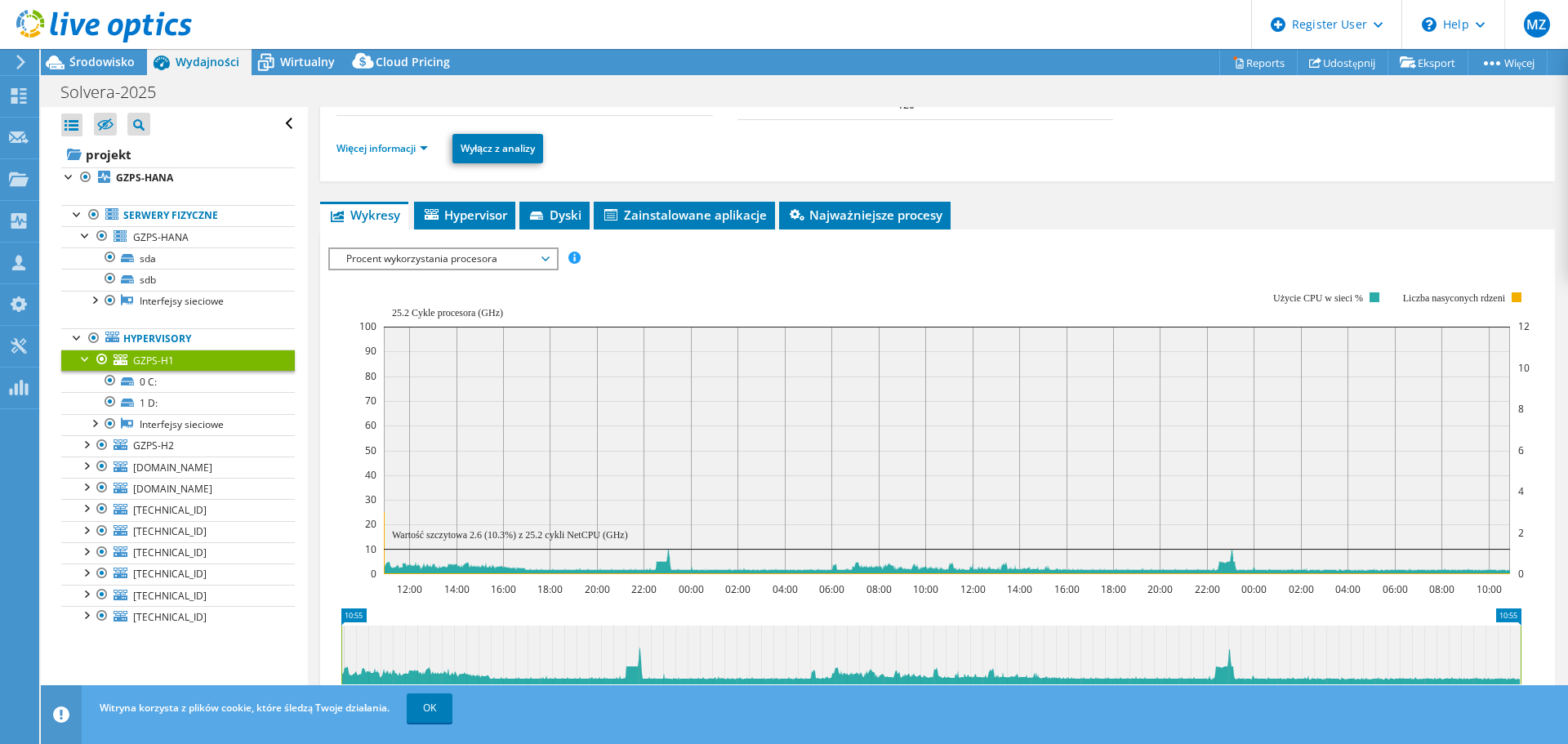
scroll to position [8, 0]
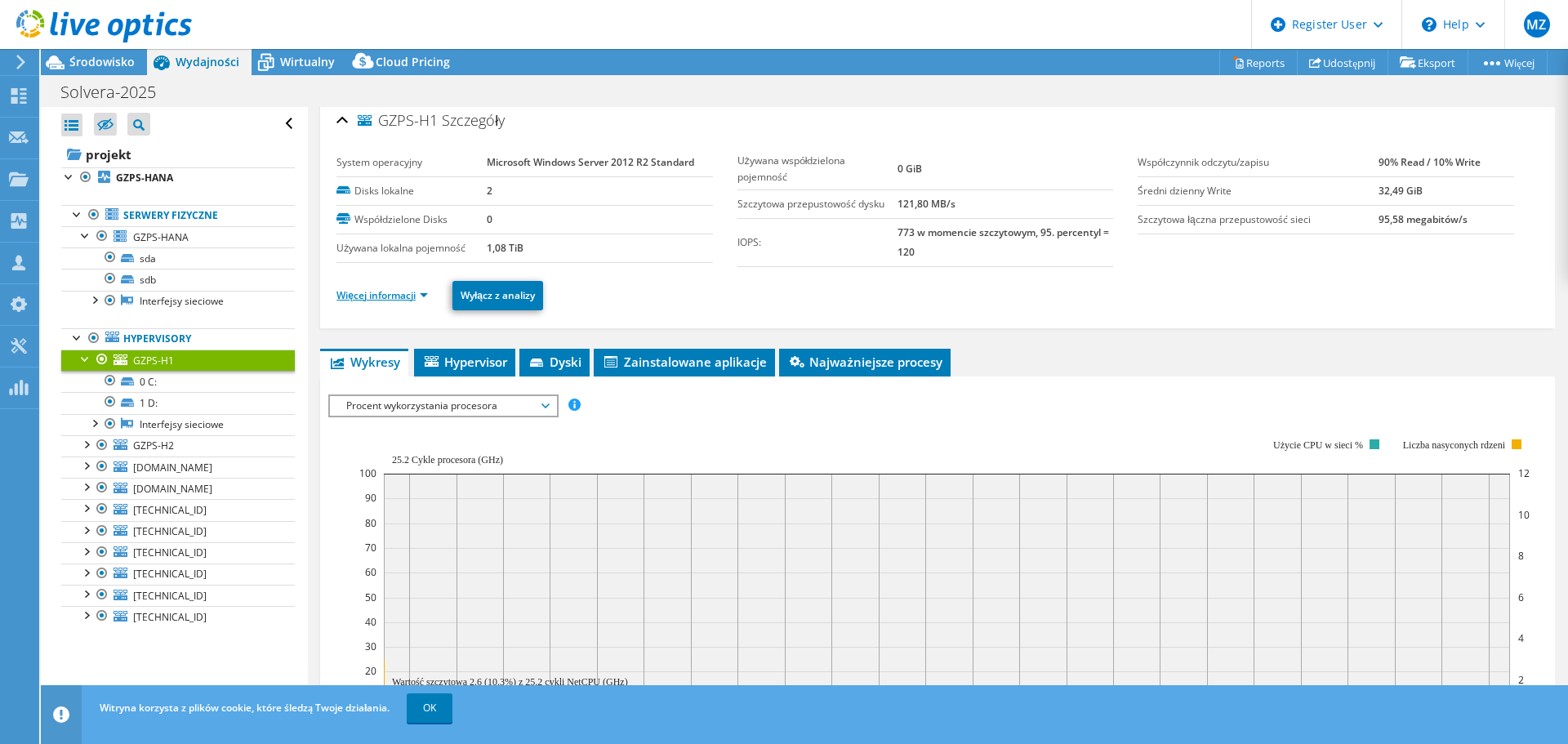
click at [364, 297] on link "Więcej informacji" at bounding box center [382, 295] width 92 height 14
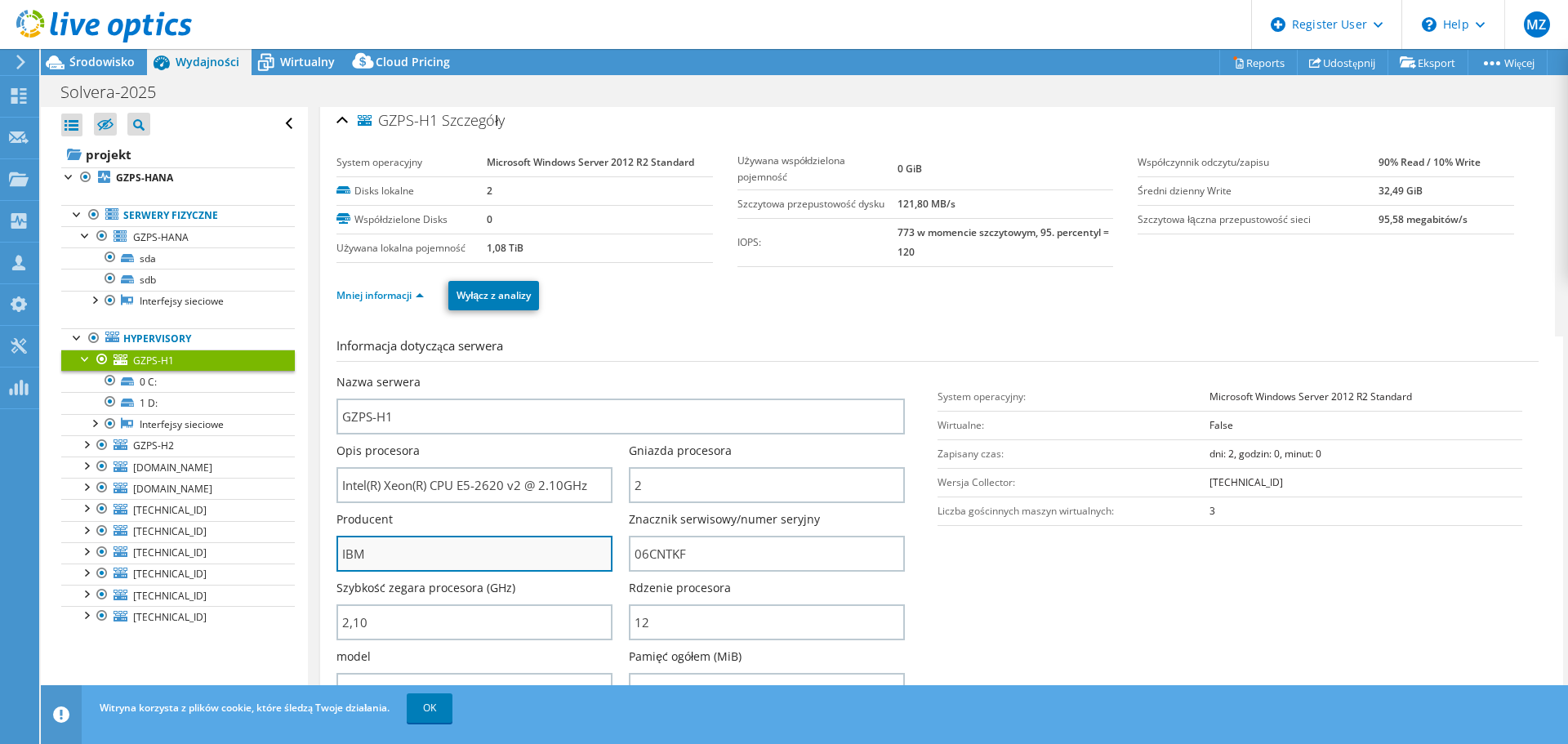
drag, startPoint x: 413, startPoint y: 546, endPoint x: 371, endPoint y: 618, distance: 83.4
click at [348, 551] on input "IBM" at bounding box center [474, 554] width 276 height 36
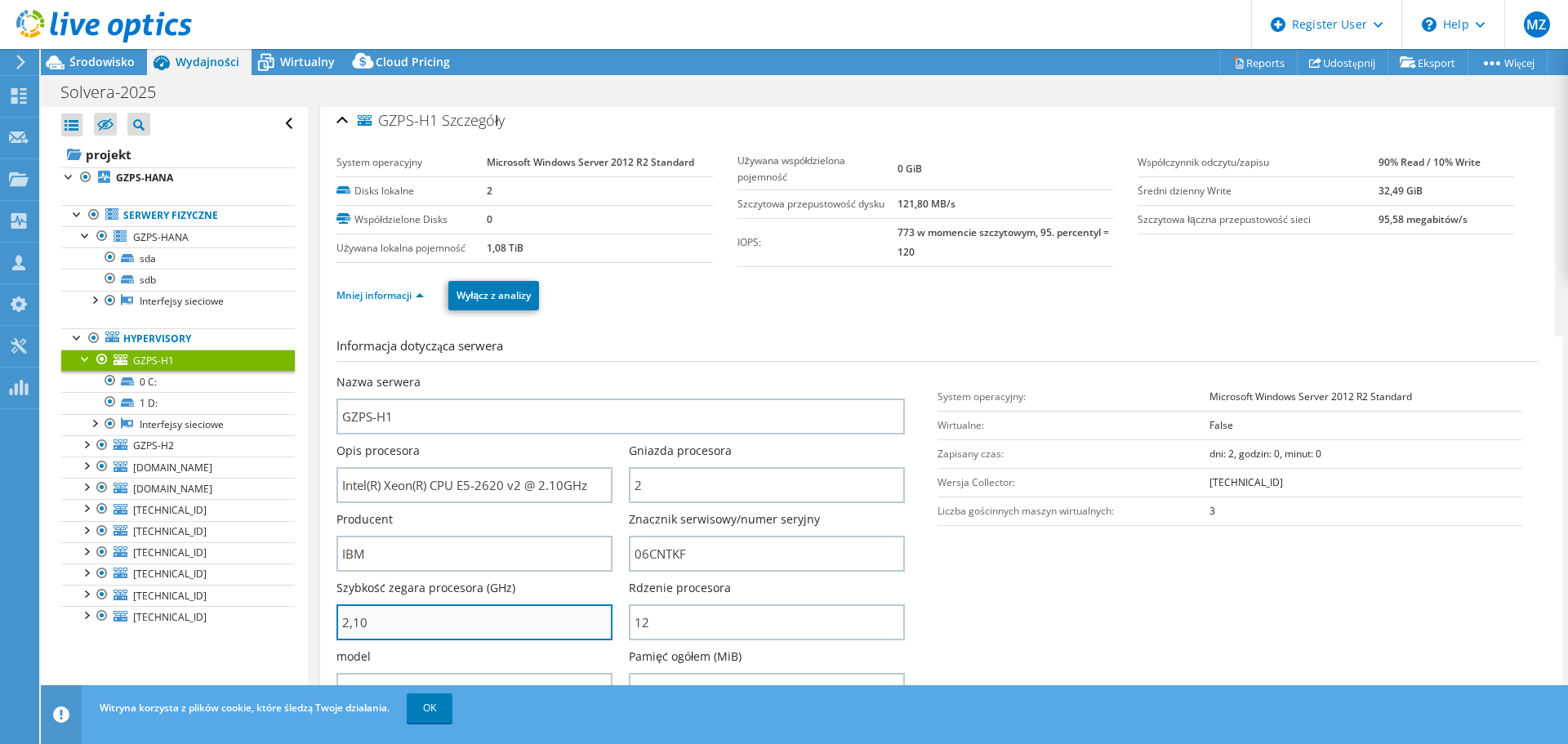
drag, startPoint x: 371, startPoint y: 618, endPoint x: 353, endPoint y: 614, distance: 18.4
click at [353, 614] on input "2,10" at bounding box center [474, 623] width 276 height 36
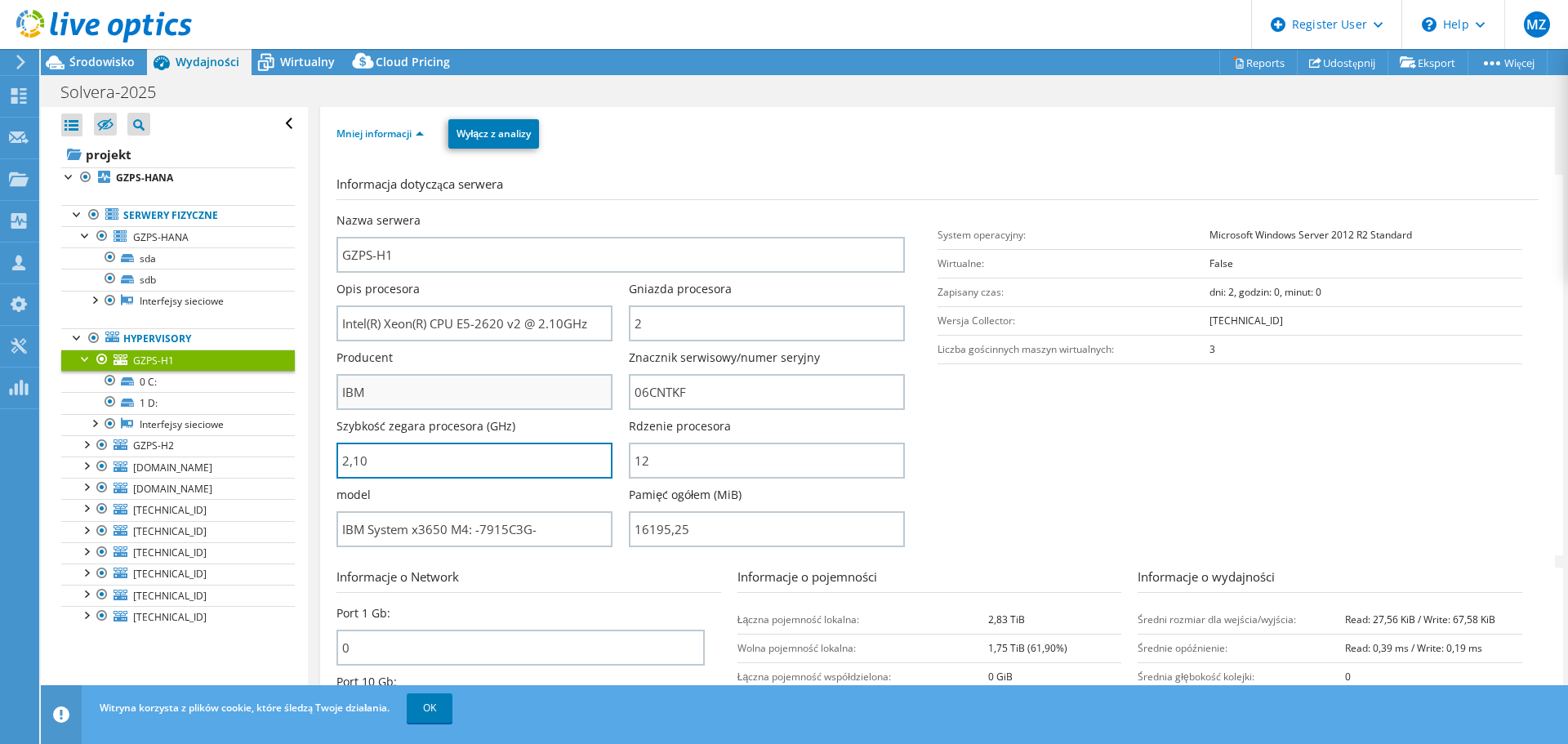
scroll to position [252, 0]
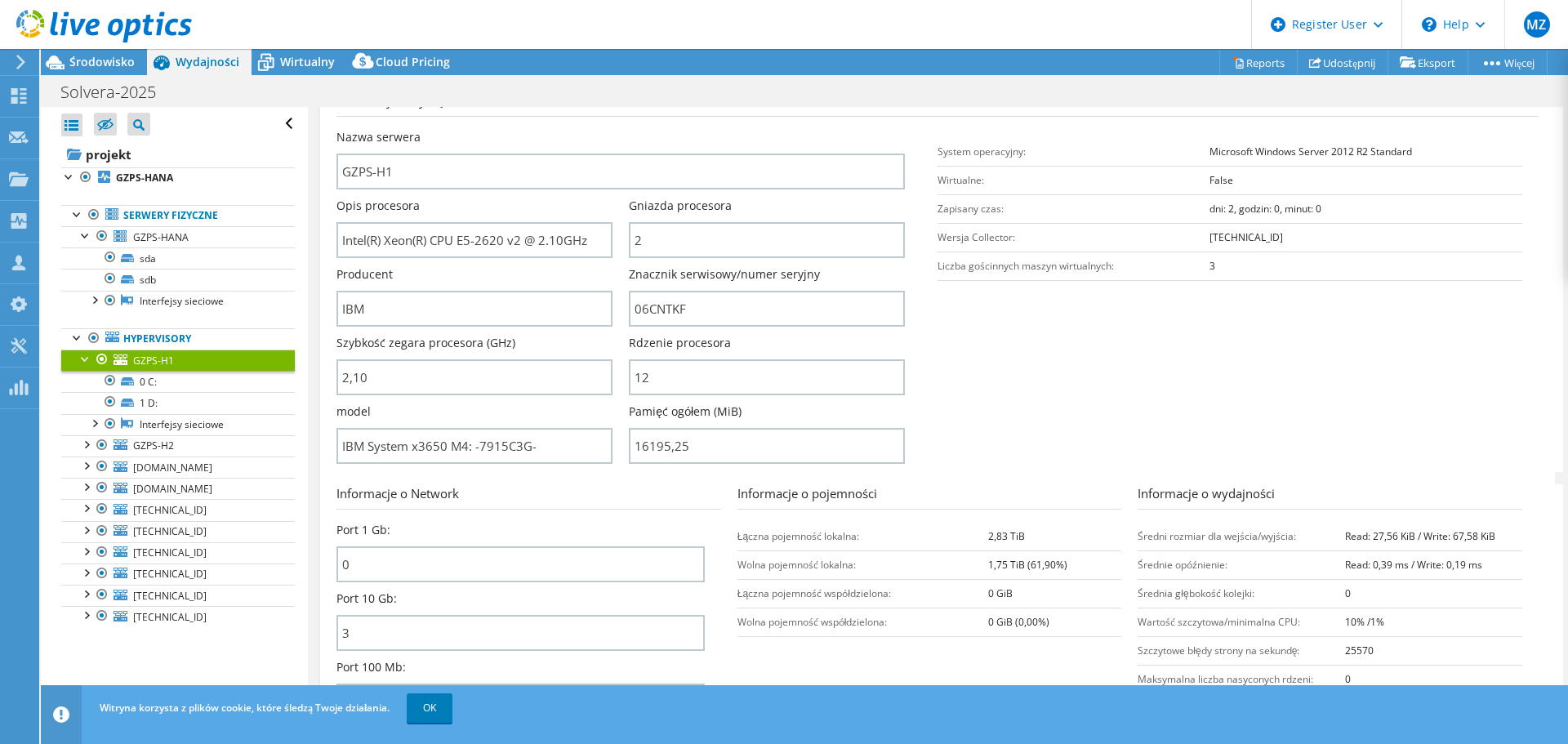
type input "210"
drag, startPoint x: 1345, startPoint y: 150, endPoint x: 1413, endPoint y: 150, distance: 68.0
click at [1413, 150] on td "Microsoft Windows Server 2012 R2 Standard" at bounding box center [1367, 152] width 313 height 29
click at [166, 237] on span "GZPS-HANA" at bounding box center [160, 237] width 55 height 14
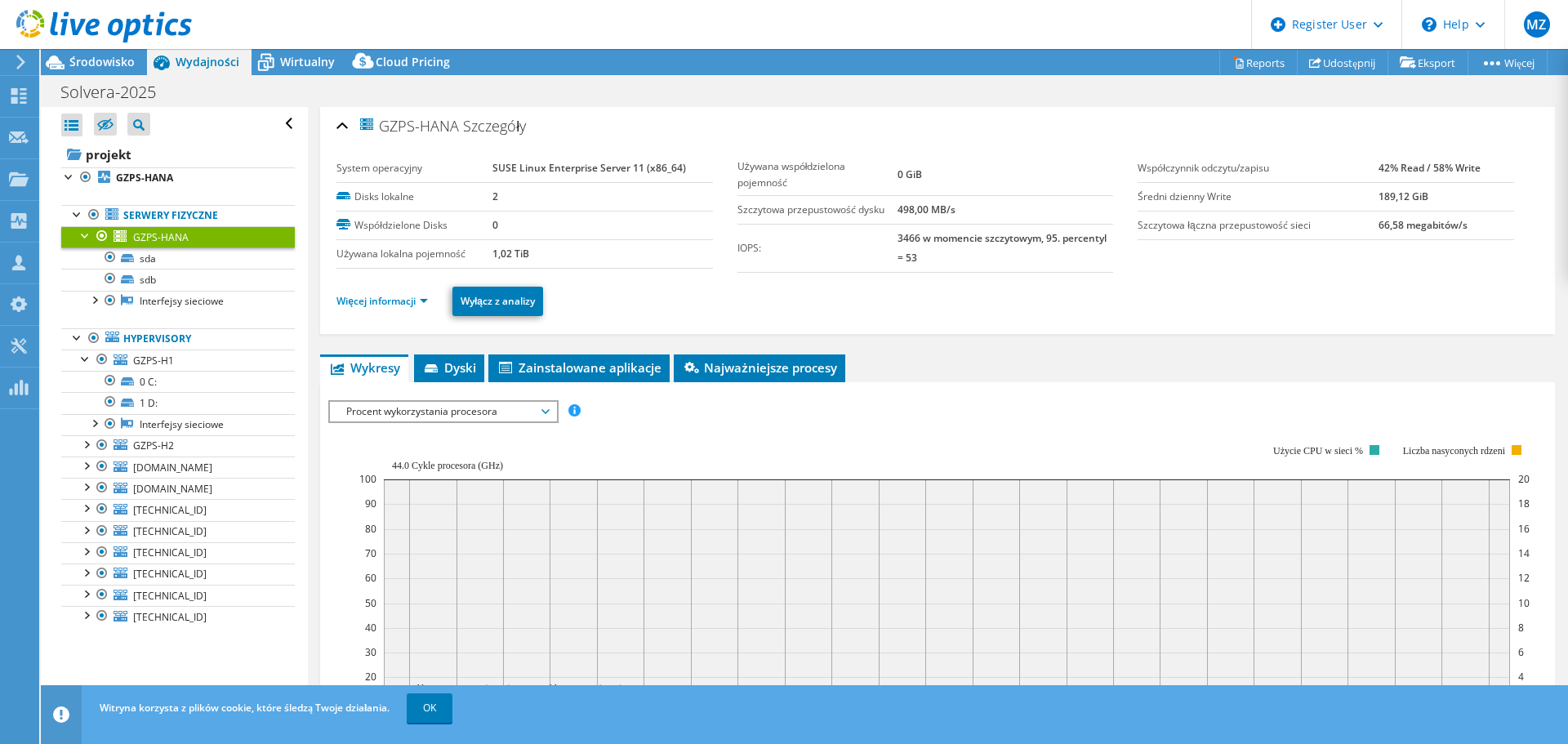
scroll to position [0, 0]
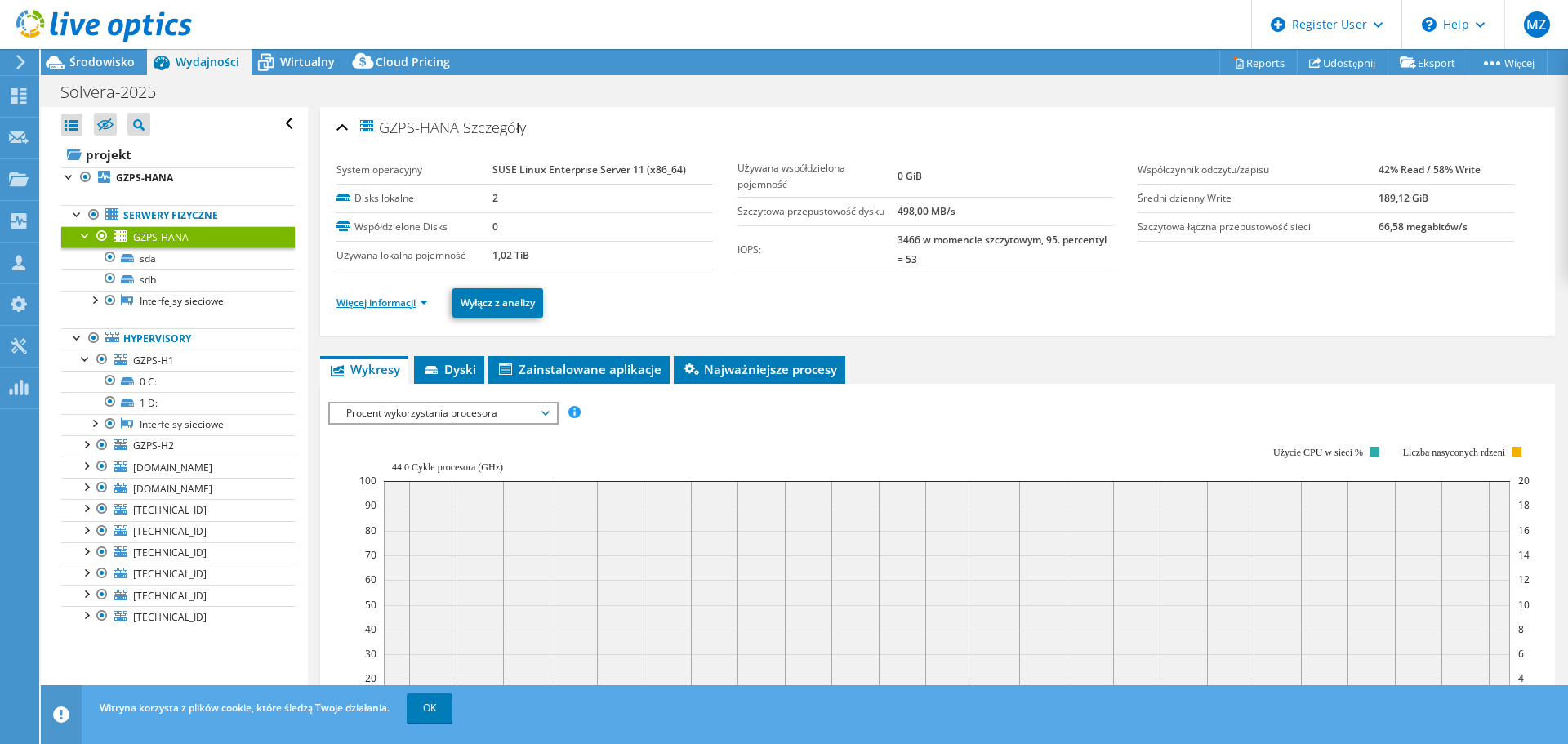
click at [367, 308] on link "Więcej informacji" at bounding box center [382, 303] width 92 height 14
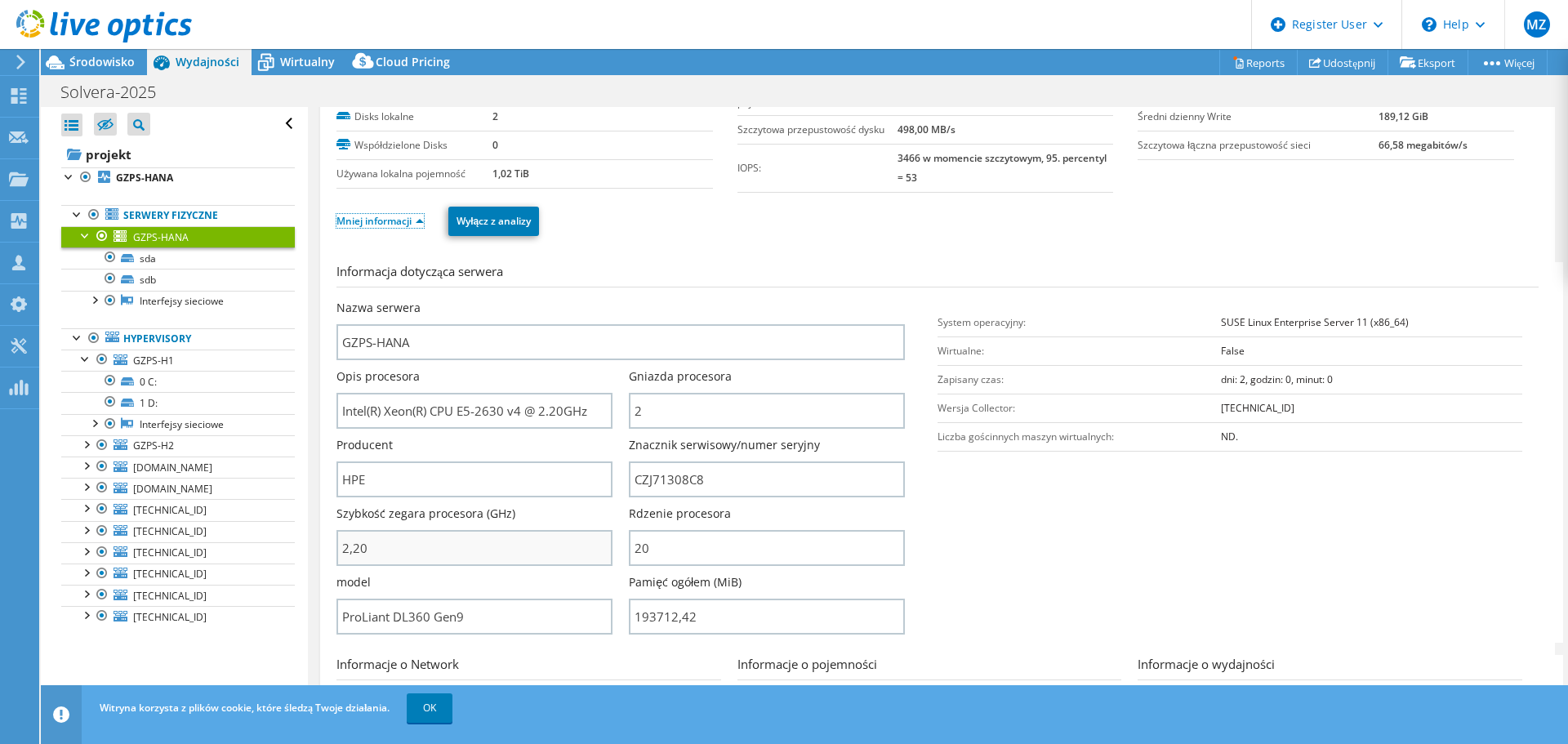
scroll to position [163, 0]
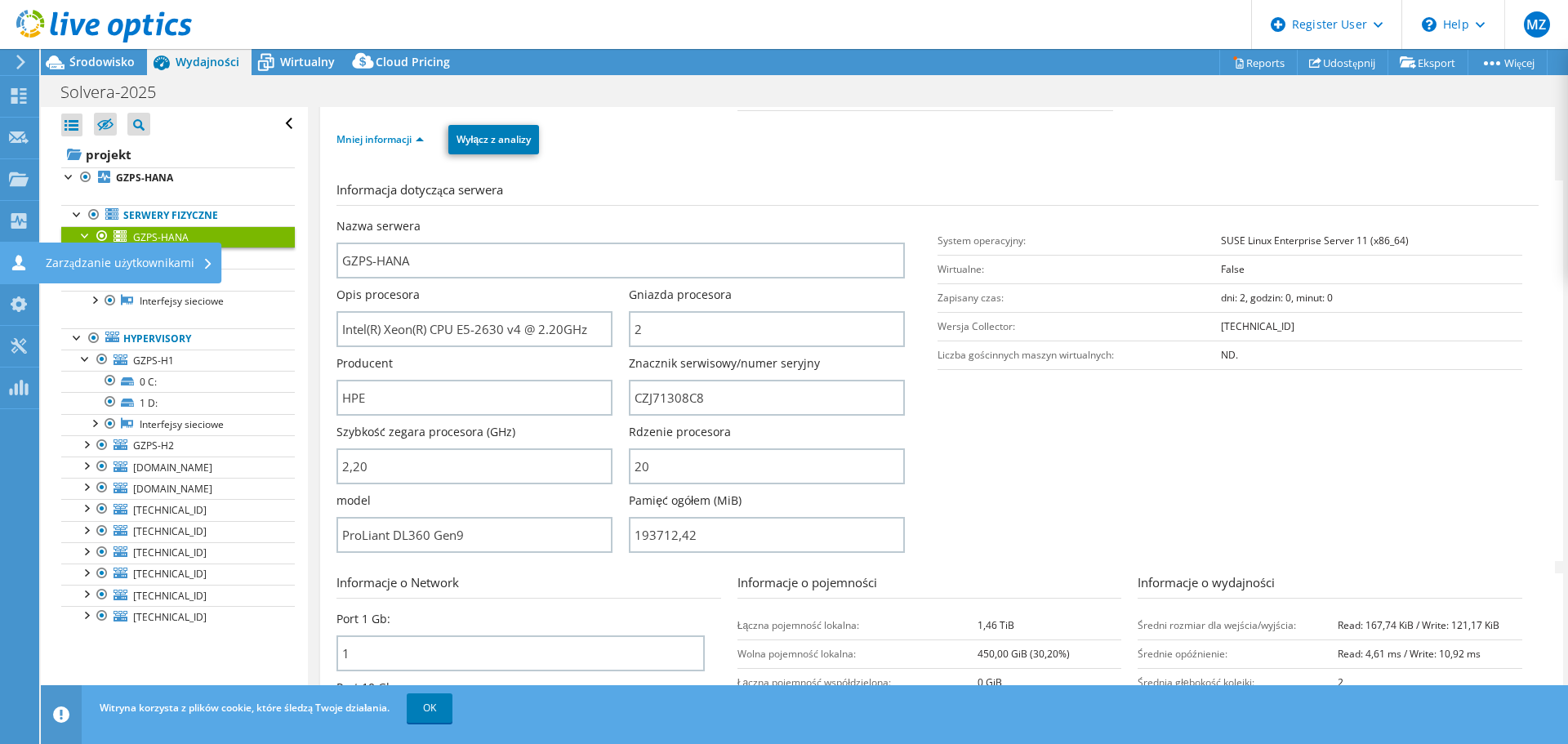
click at [13, 264] on icon at bounding box center [18, 263] width 20 height 15
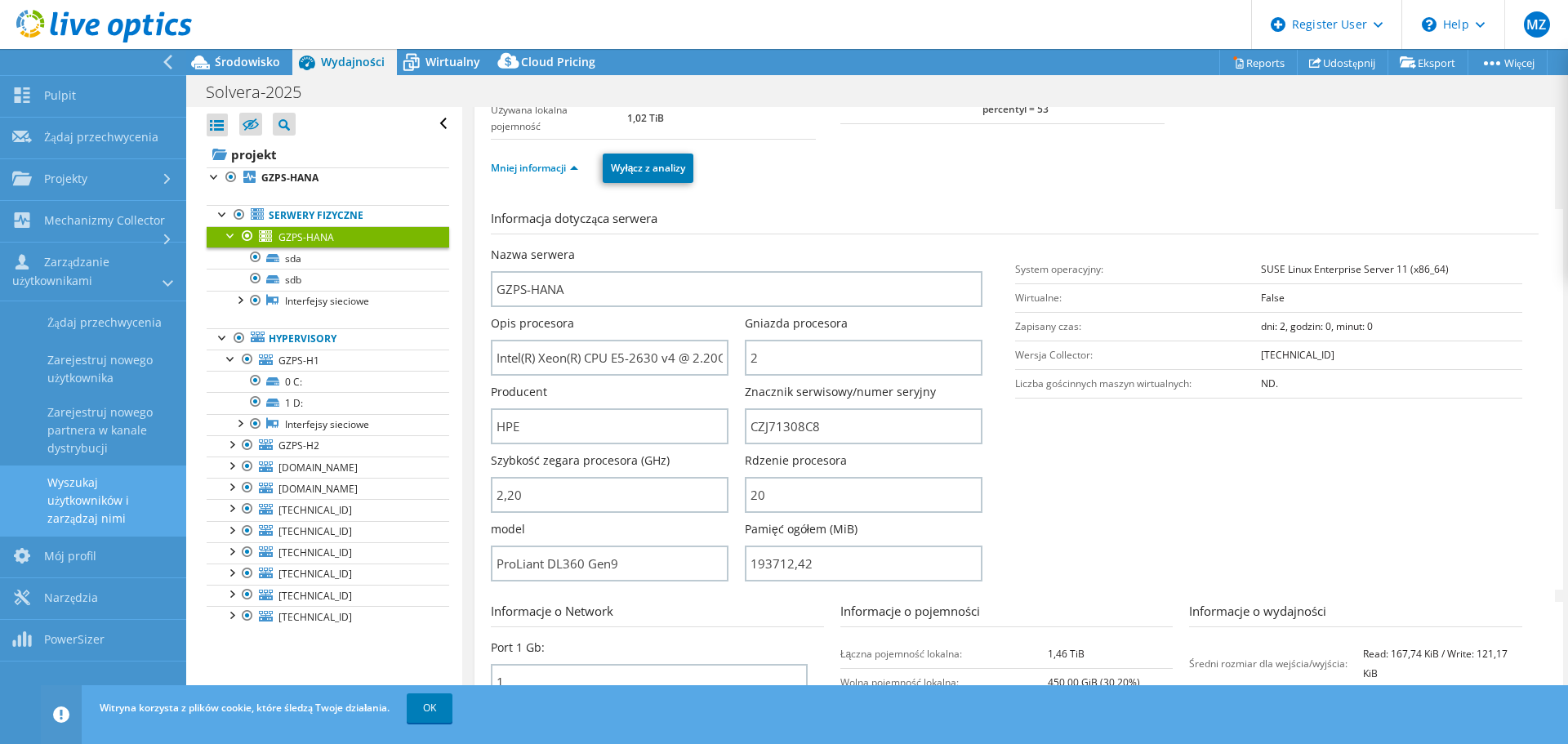
click at [74, 509] on link "Wyszukaj użytkowników i zarządzaj nimi" at bounding box center [93, 501] width 186 height 71
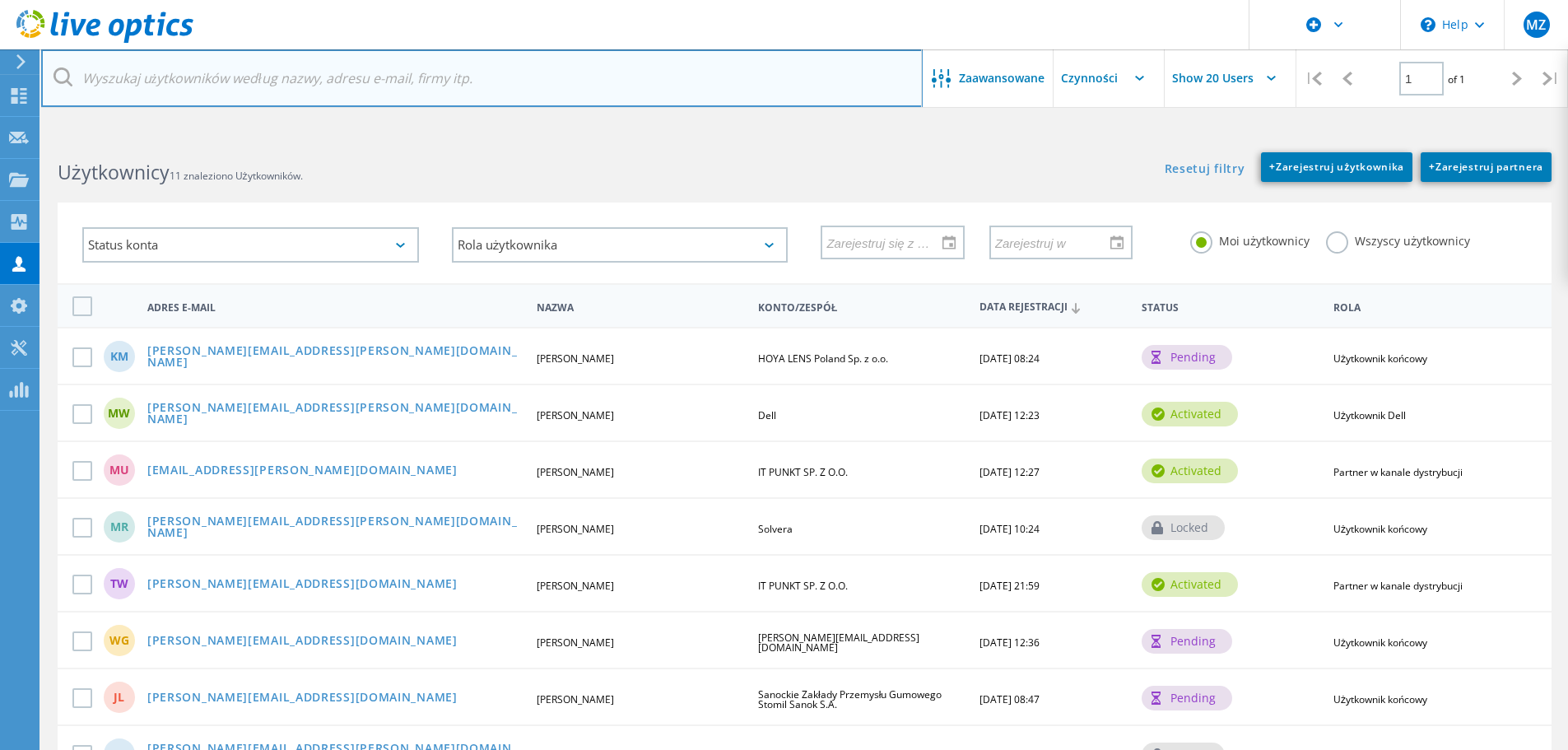
click at [154, 72] on input "text" at bounding box center [482, 78] width 882 height 58
paste input "490-BEIX"
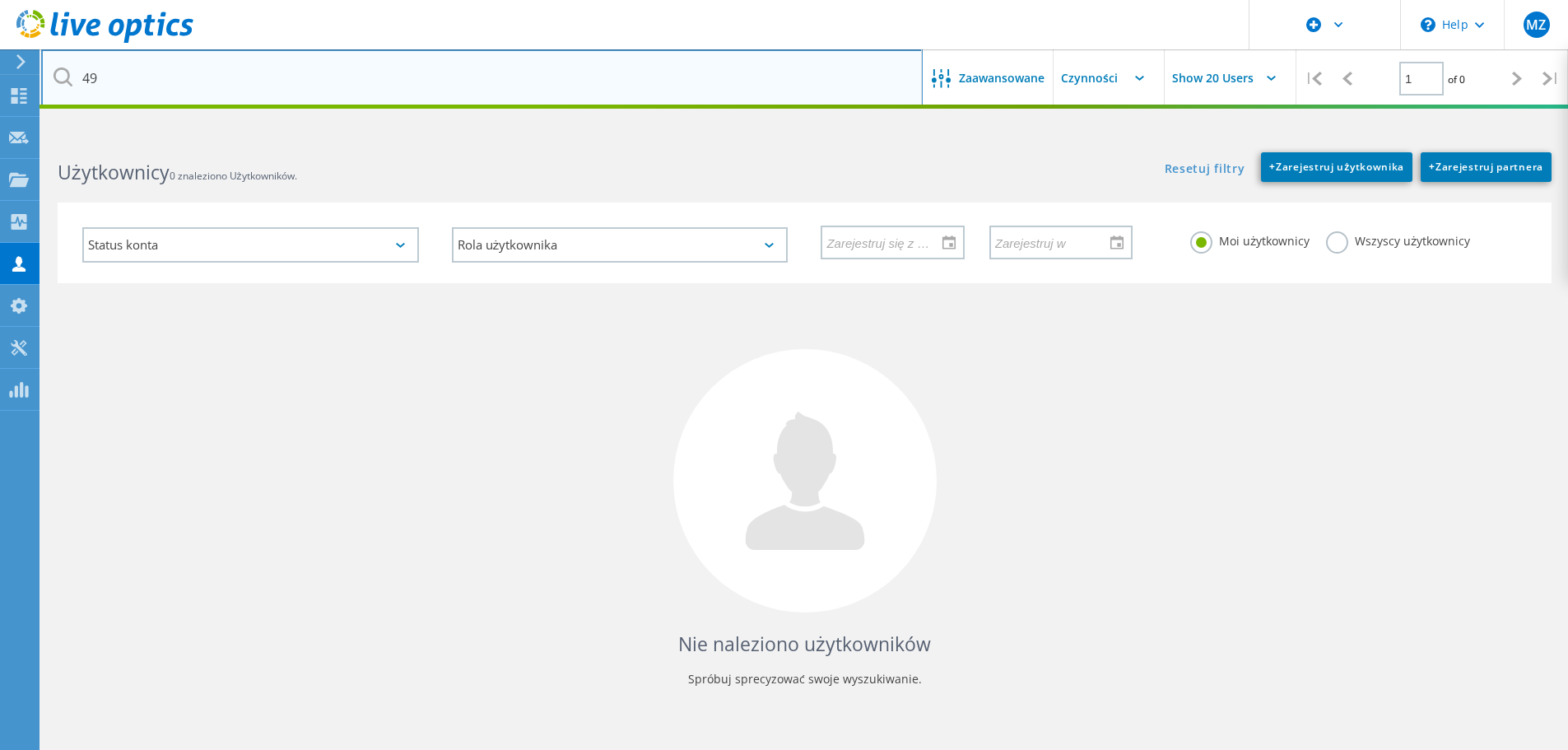
type input "4"
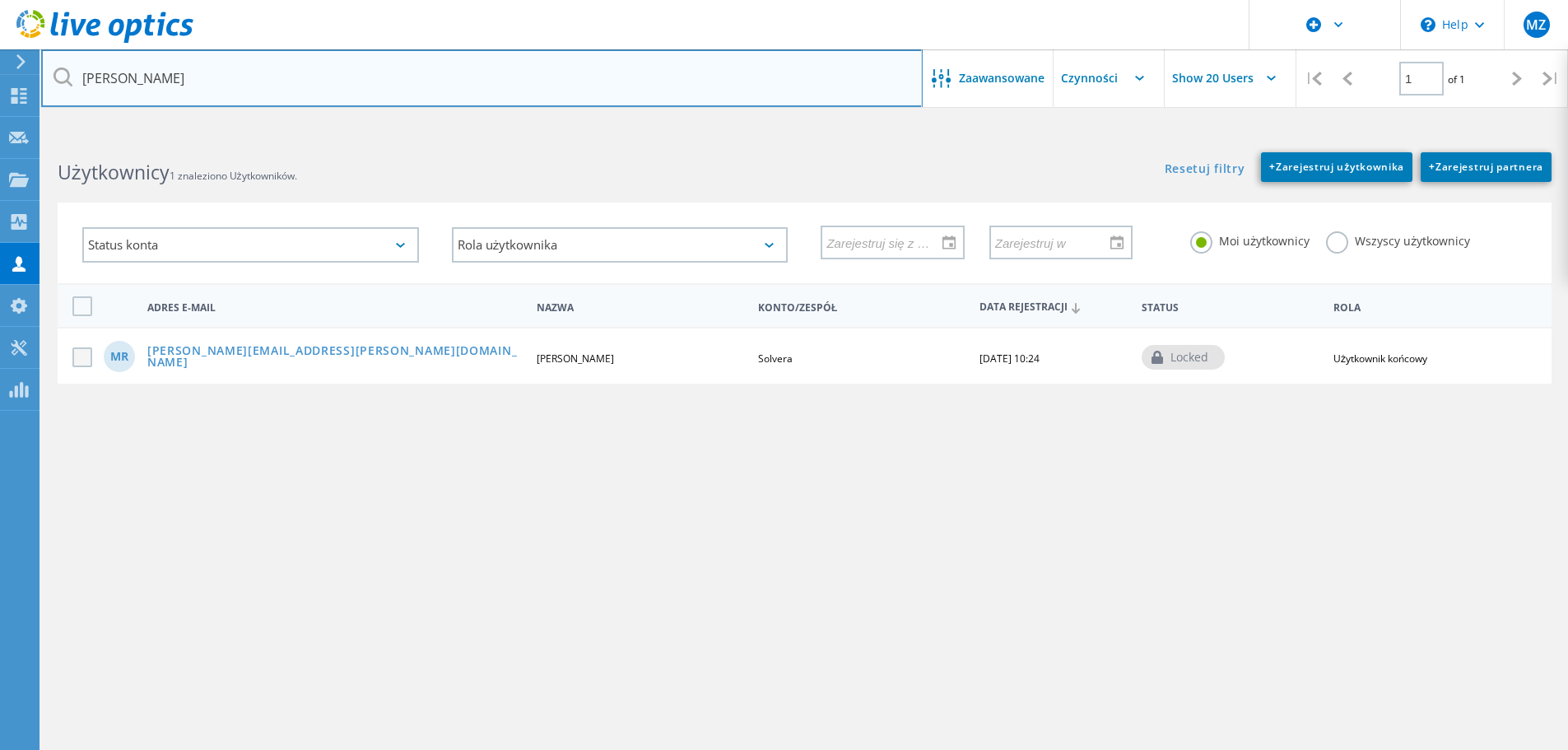
type input "[PERSON_NAME]"
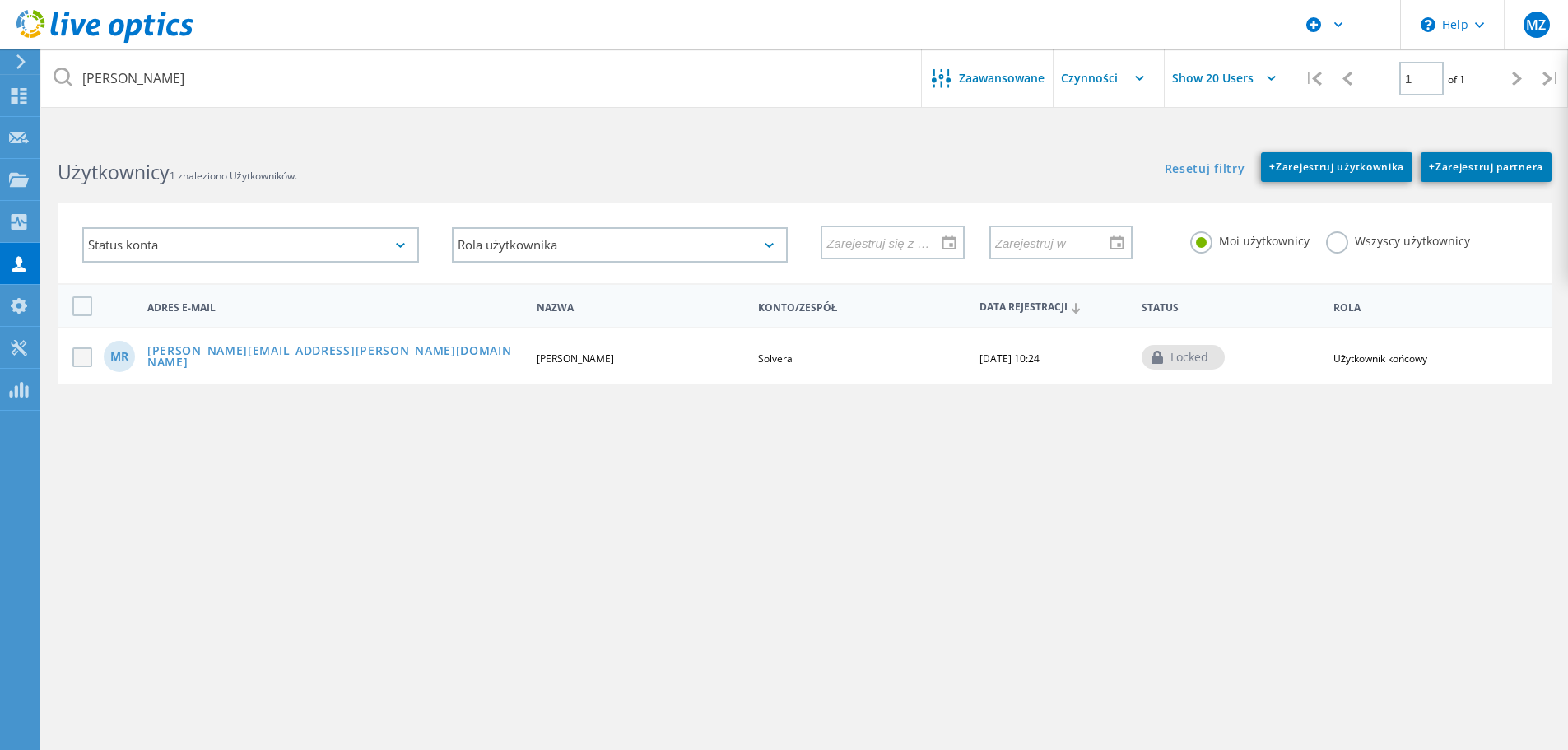
click at [91, 361] on label at bounding box center [85, 357] width 26 height 20
click at [0, 0] on input "checkbox" at bounding box center [0, 0] width 0 height 0
click at [1095, 77] on input "text" at bounding box center [1136, 78] width 165 height 58
click at [1147, 153] on div "Włącz konto" at bounding box center [1136, 148] width 148 height 15
click at [80, 366] on label at bounding box center [85, 357] width 26 height 20
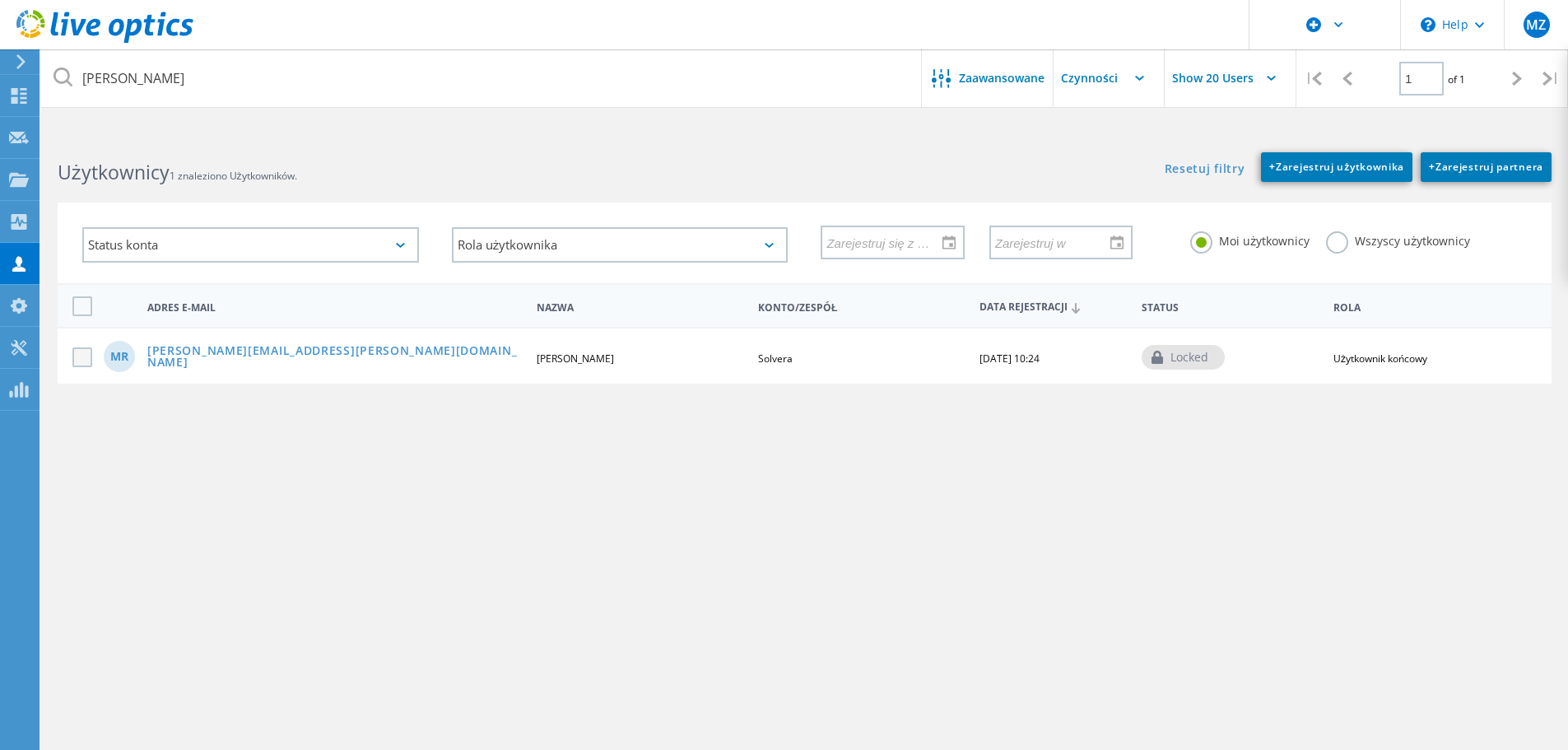
click at [0, 0] on input "checkbox" at bounding box center [0, 0] width 0 height 0
click at [1246, 77] on input "Show 20 Users" at bounding box center [1247, 78] width 165 height 58
click at [1107, 80] on input "text" at bounding box center [1136, 78] width 165 height 58
click at [1108, 148] on div "Włącz konto" at bounding box center [1136, 148] width 148 height 15
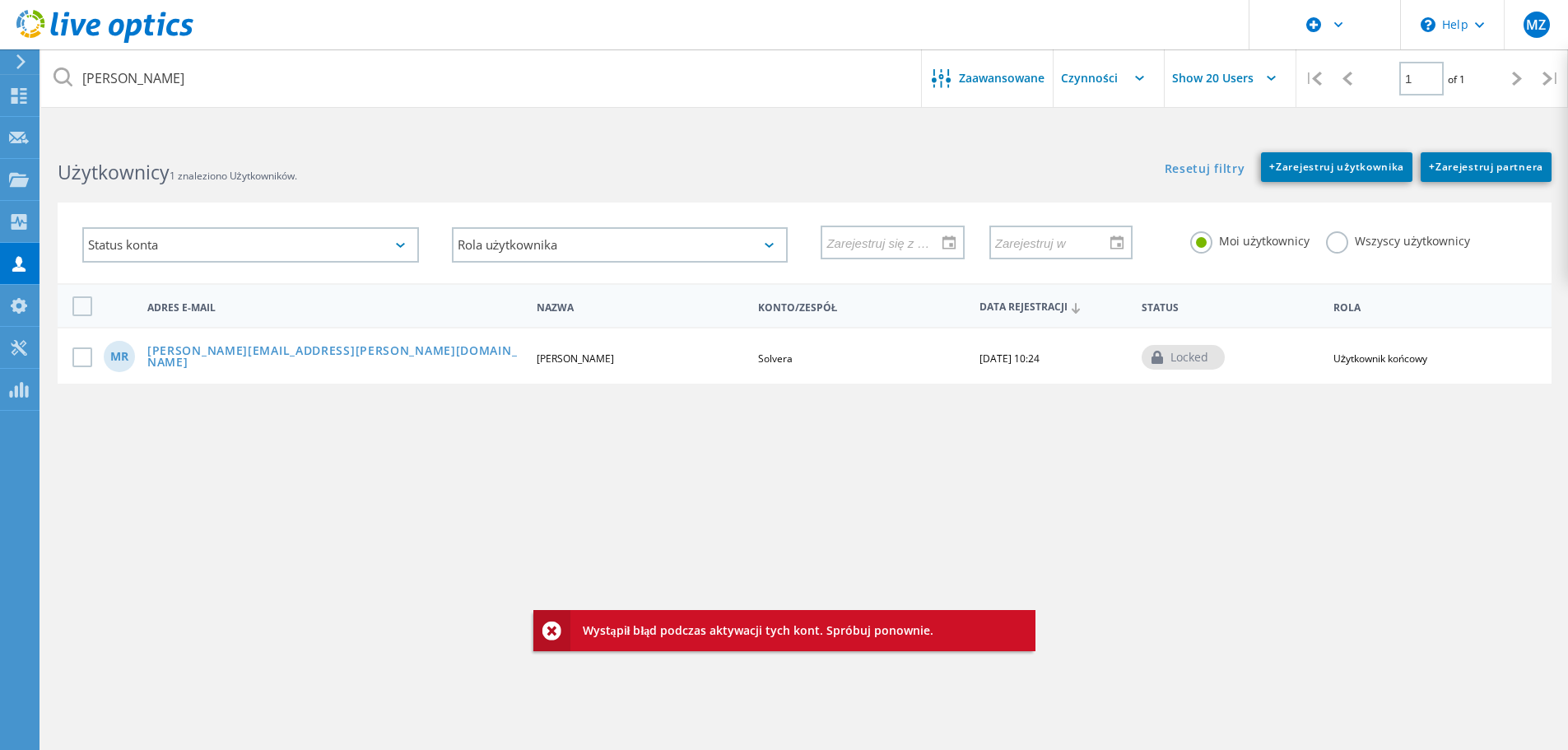
click at [1189, 365] on div "locked" at bounding box center [1183, 357] width 83 height 25
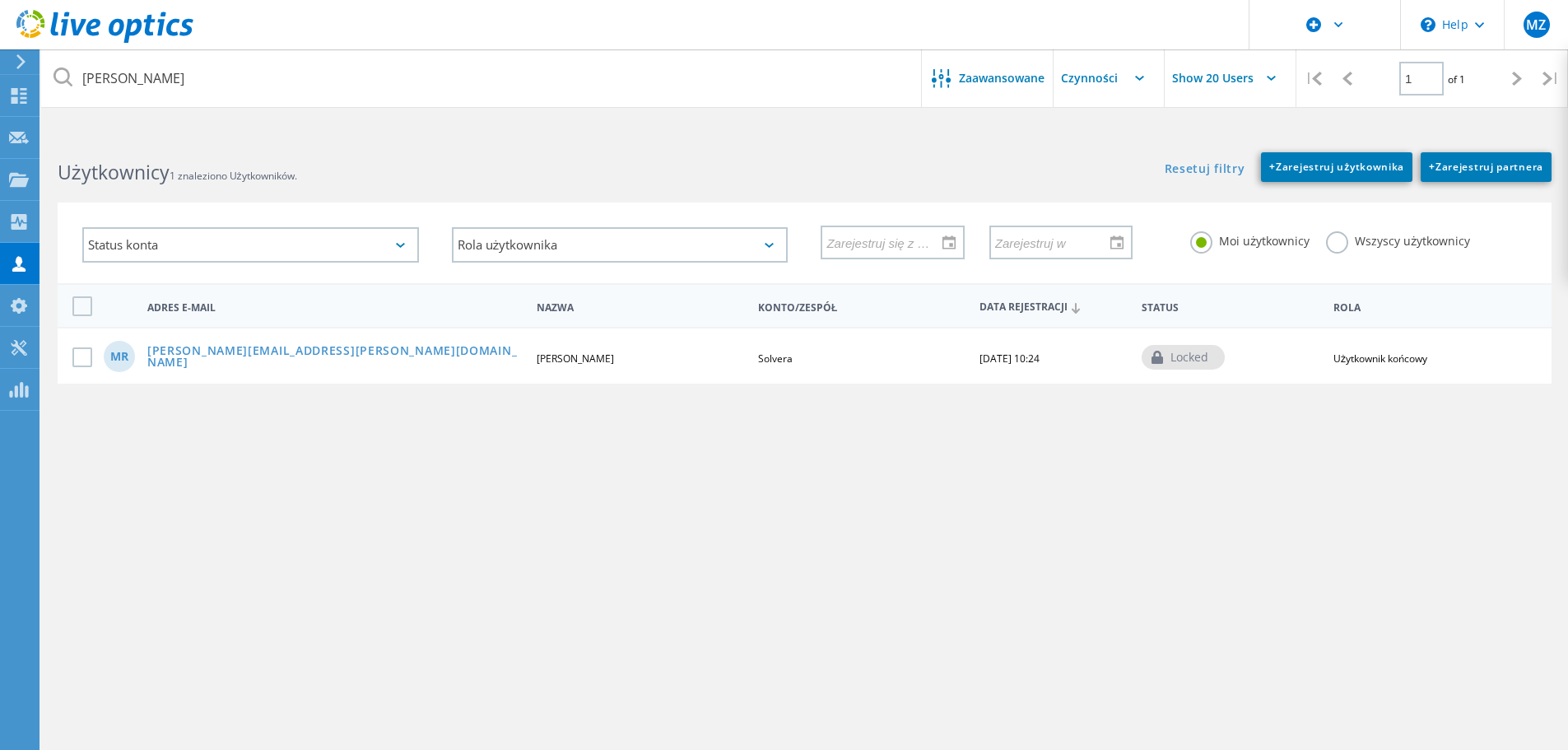
click at [1189, 365] on div "locked" at bounding box center [1183, 357] width 83 height 25
click at [1190, 364] on div "locked" at bounding box center [1183, 357] width 83 height 25
click at [80, 361] on label at bounding box center [85, 357] width 26 height 20
click at [0, 0] on input "checkbox" at bounding box center [0, 0] width 0 height 0
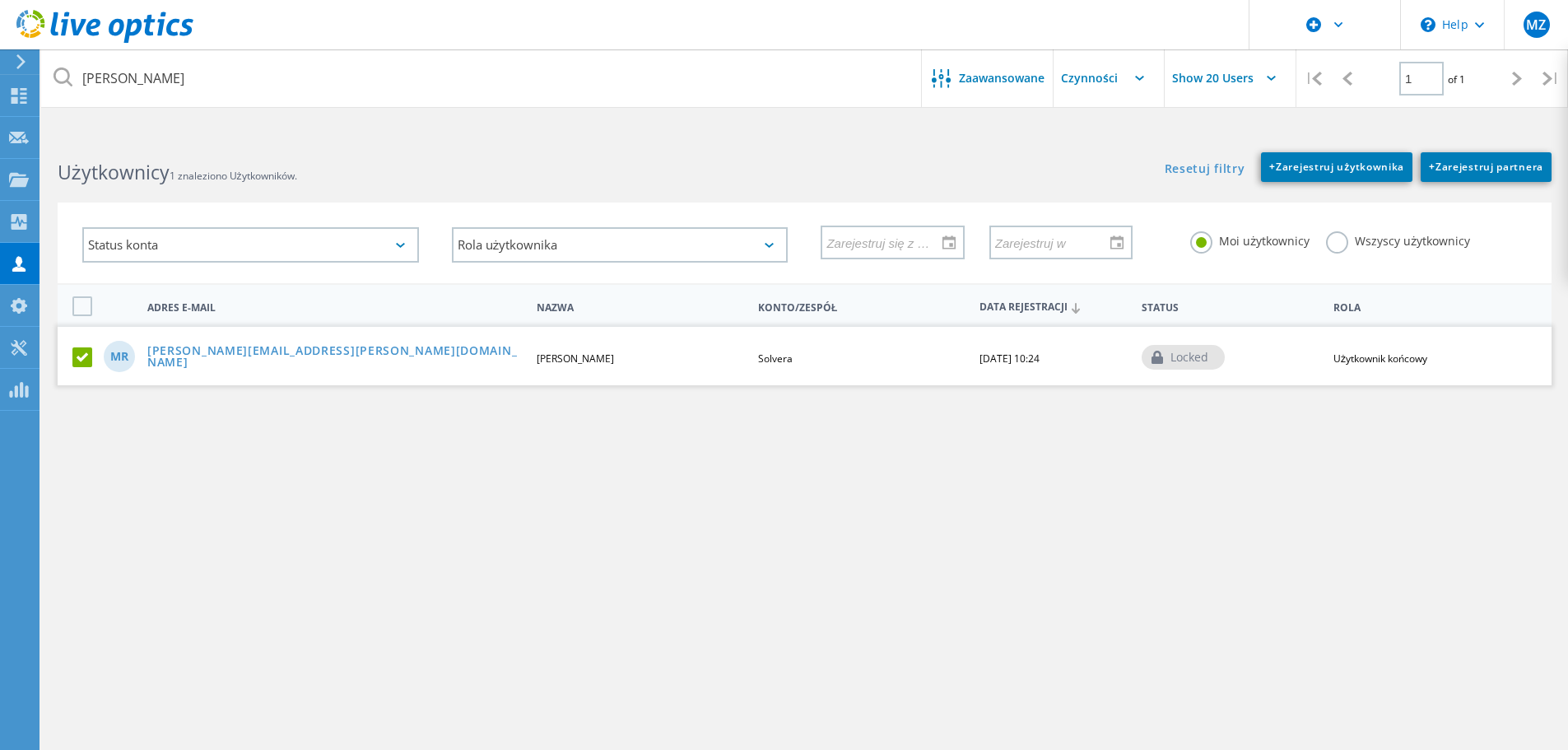
click at [1129, 81] on input "text" at bounding box center [1136, 78] width 165 height 58
click at [1118, 181] on div "Wyłącz konto" at bounding box center [1136, 175] width 148 height 15
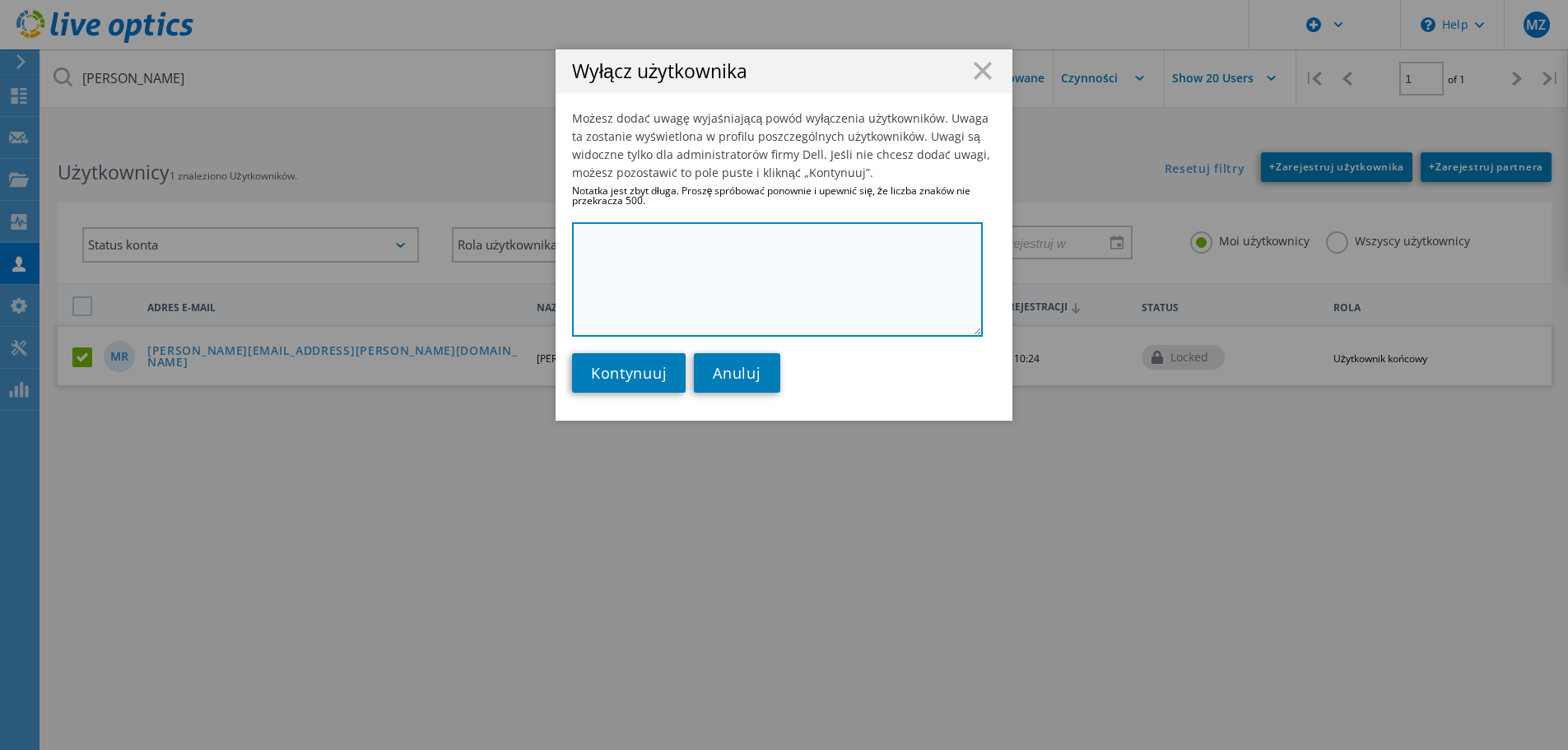
click at [648, 247] on textarea at bounding box center [777, 279] width 411 height 115
type textarea "fgthfgh"
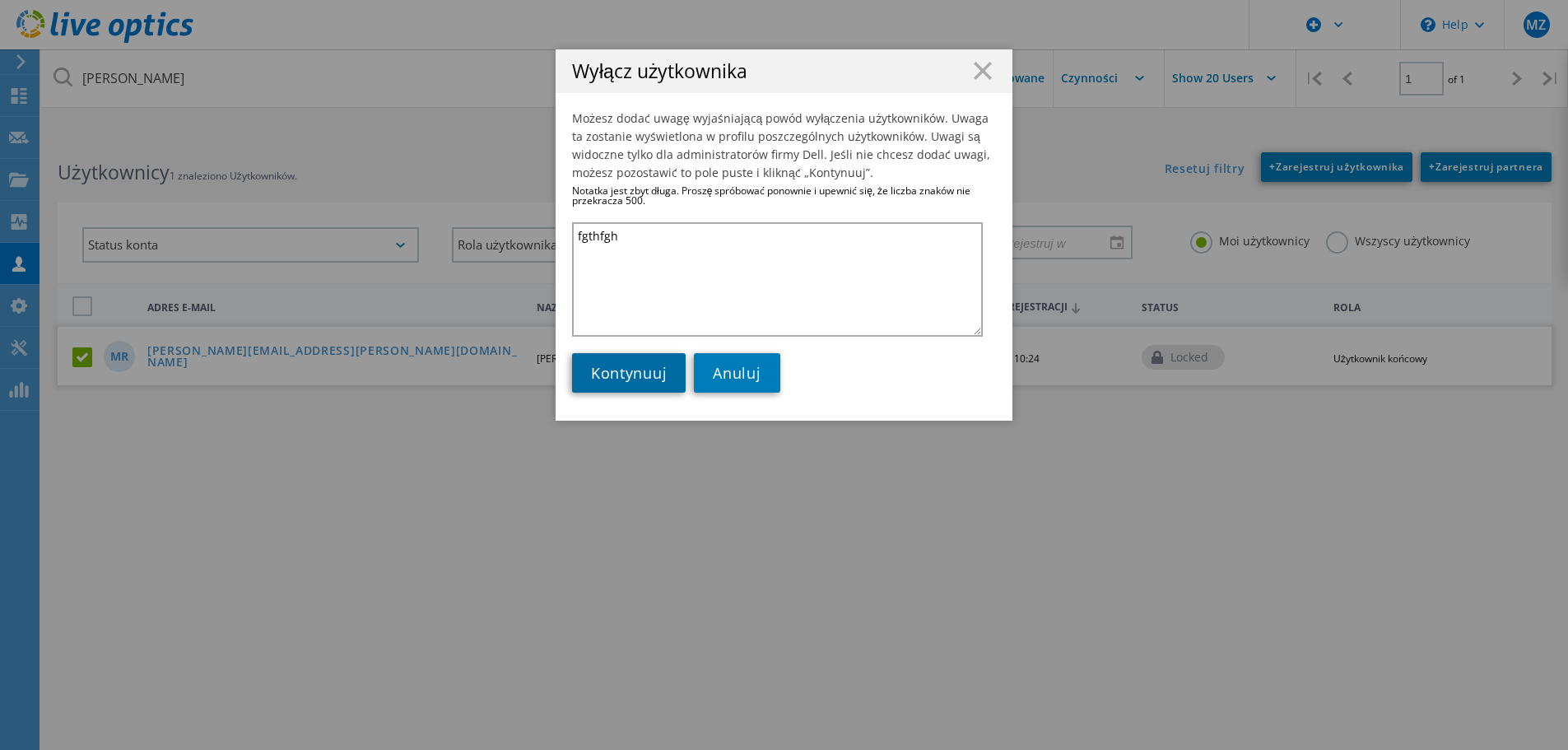
click at [636, 377] on span "Kontynuuj" at bounding box center [629, 373] width 76 height 20
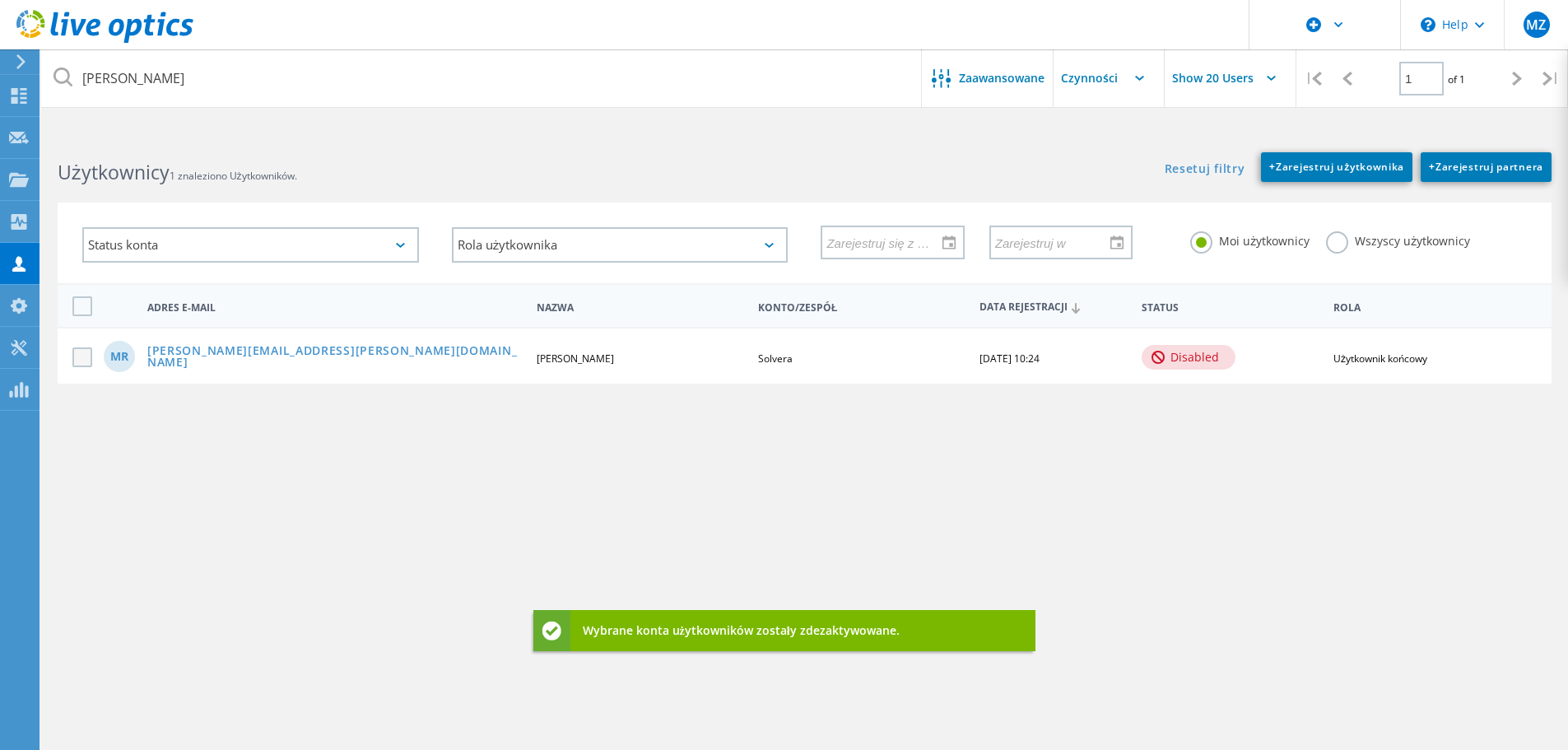
click at [86, 358] on label at bounding box center [85, 357] width 26 height 20
click at [0, 0] on input "checkbox" at bounding box center [0, 0] width 0 height 0
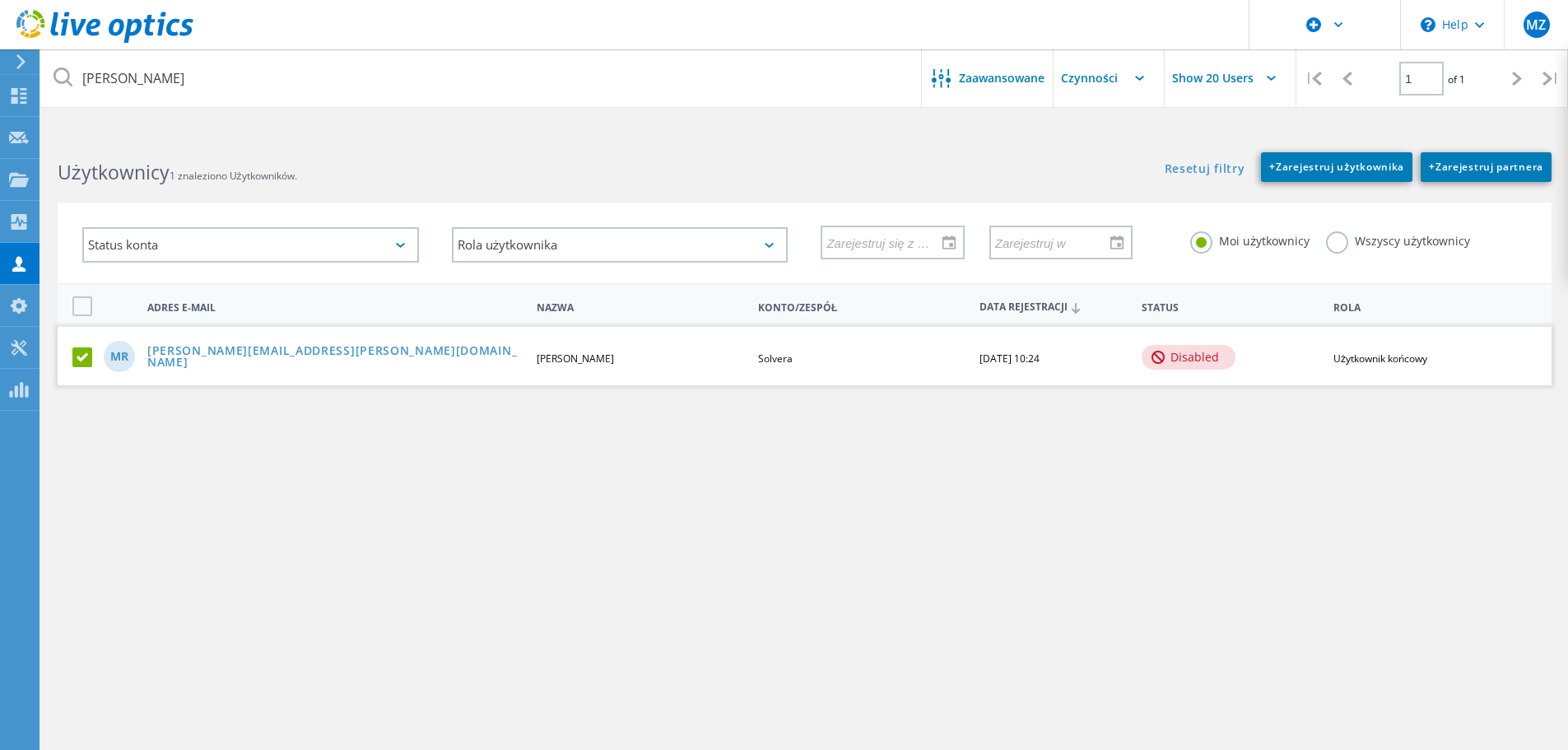
click at [1118, 84] on input "text" at bounding box center [1136, 78] width 165 height 58
click at [1116, 150] on div "Włącz konto" at bounding box center [1136, 148] width 148 height 15
click at [15, 105] on div at bounding box center [18, 97] width 20 height 18
